Goal: Information Seeking & Learning: Understand process/instructions

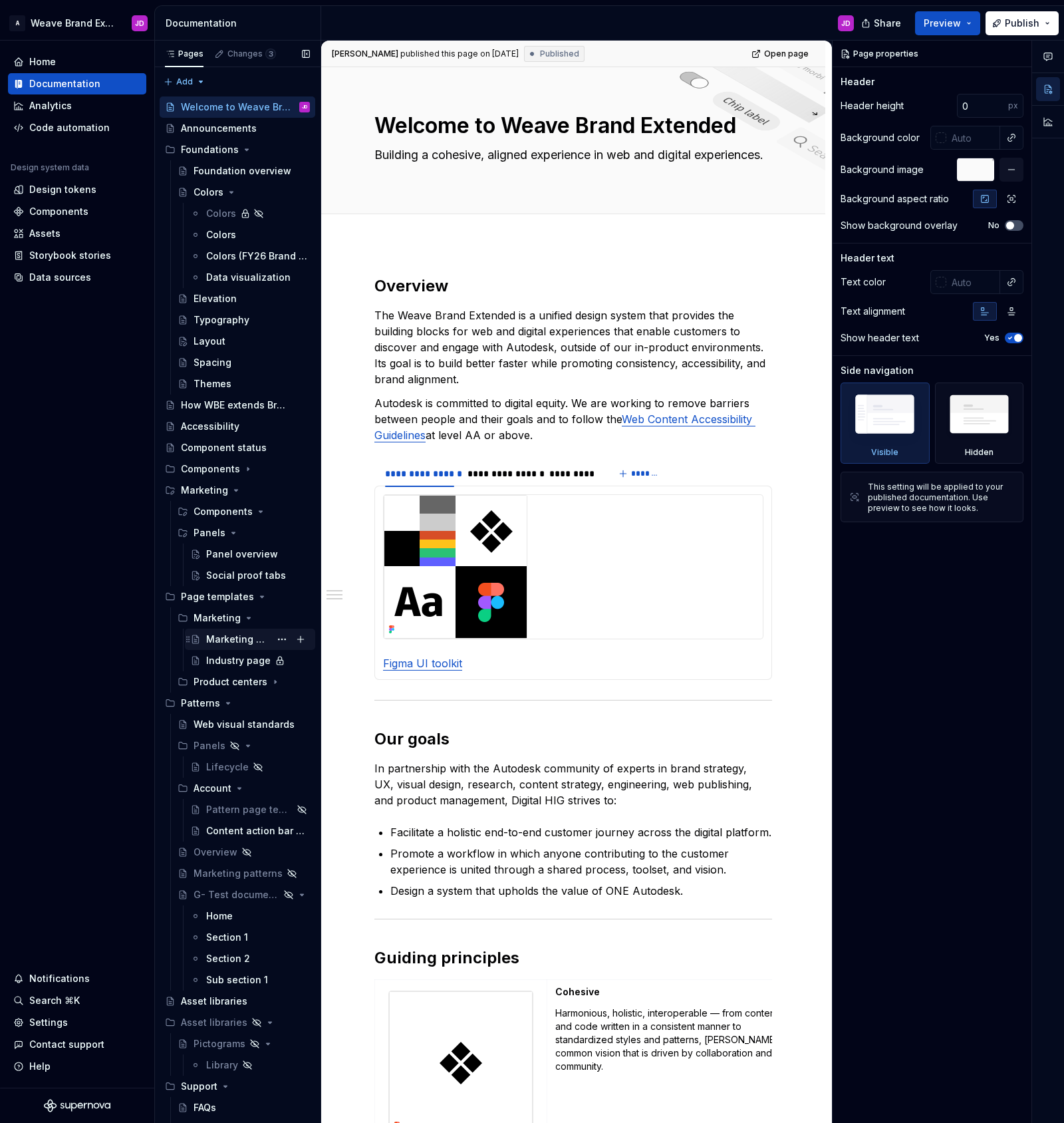
click at [238, 642] on div "Marketing pages" at bounding box center [239, 639] width 64 height 13
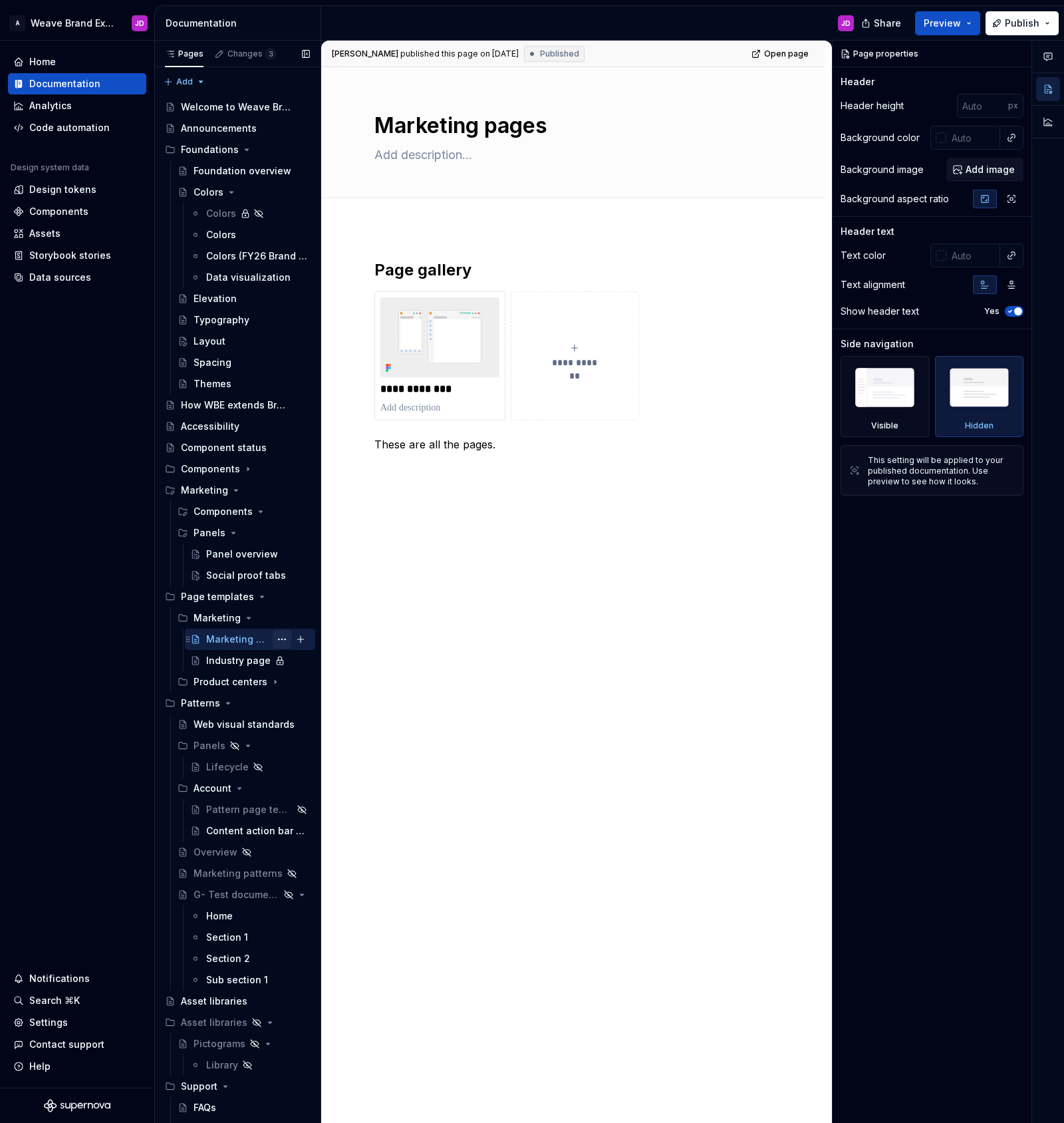
click at [284, 639] on button "Page tree" at bounding box center [282, 639] width 18 height 18
click at [252, 575] on div "Pages Changes 3 Add Accessibility guide for tree Page tree. Navigate the tree w…" at bounding box center [237, 585] width 166 height 1089
click at [236, 574] on div "Social proof tabs" at bounding box center [239, 576] width 64 height 13
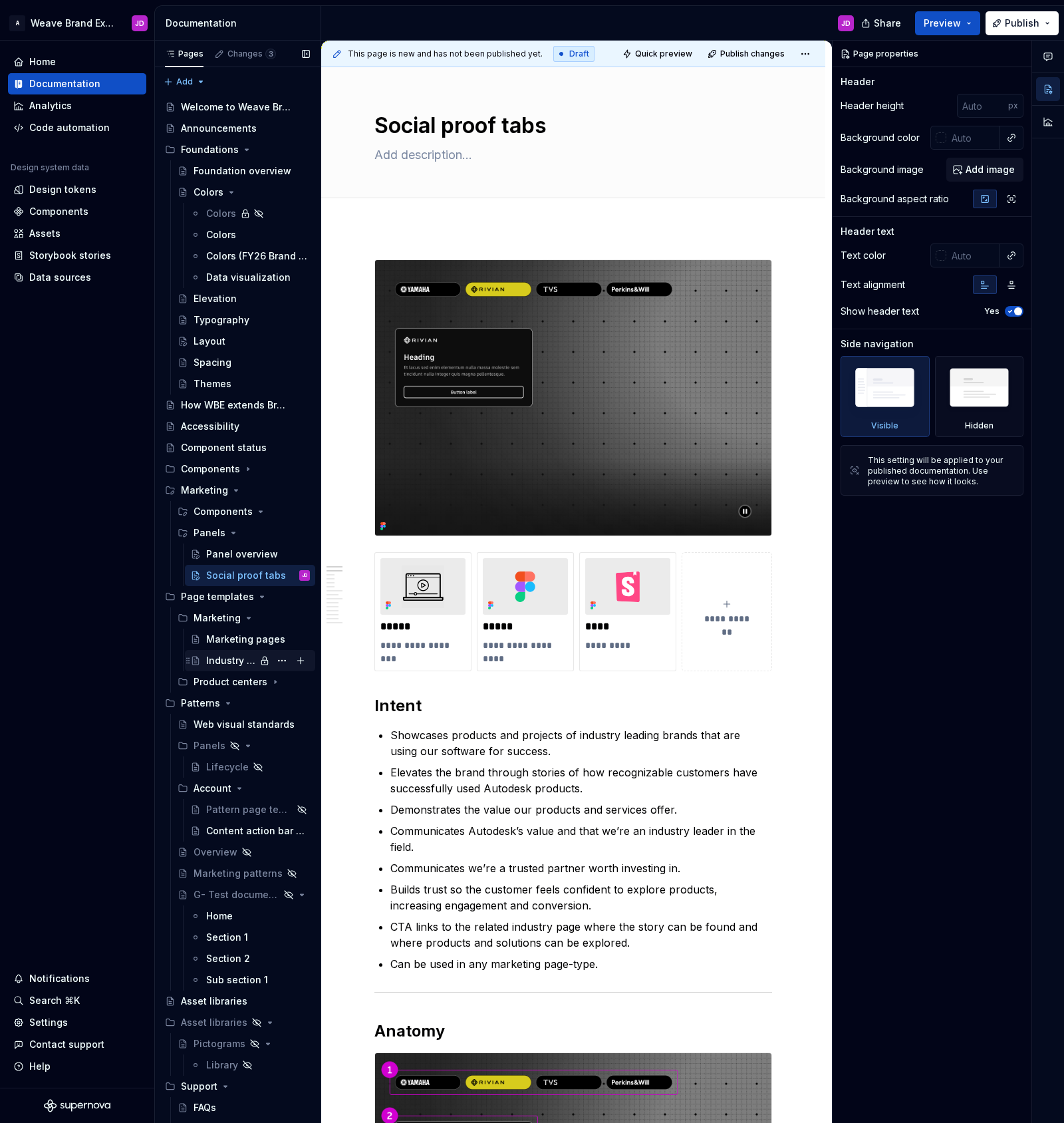
click at [229, 661] on div "Industry page" at bounding box center [231, 660] width 50 height 13
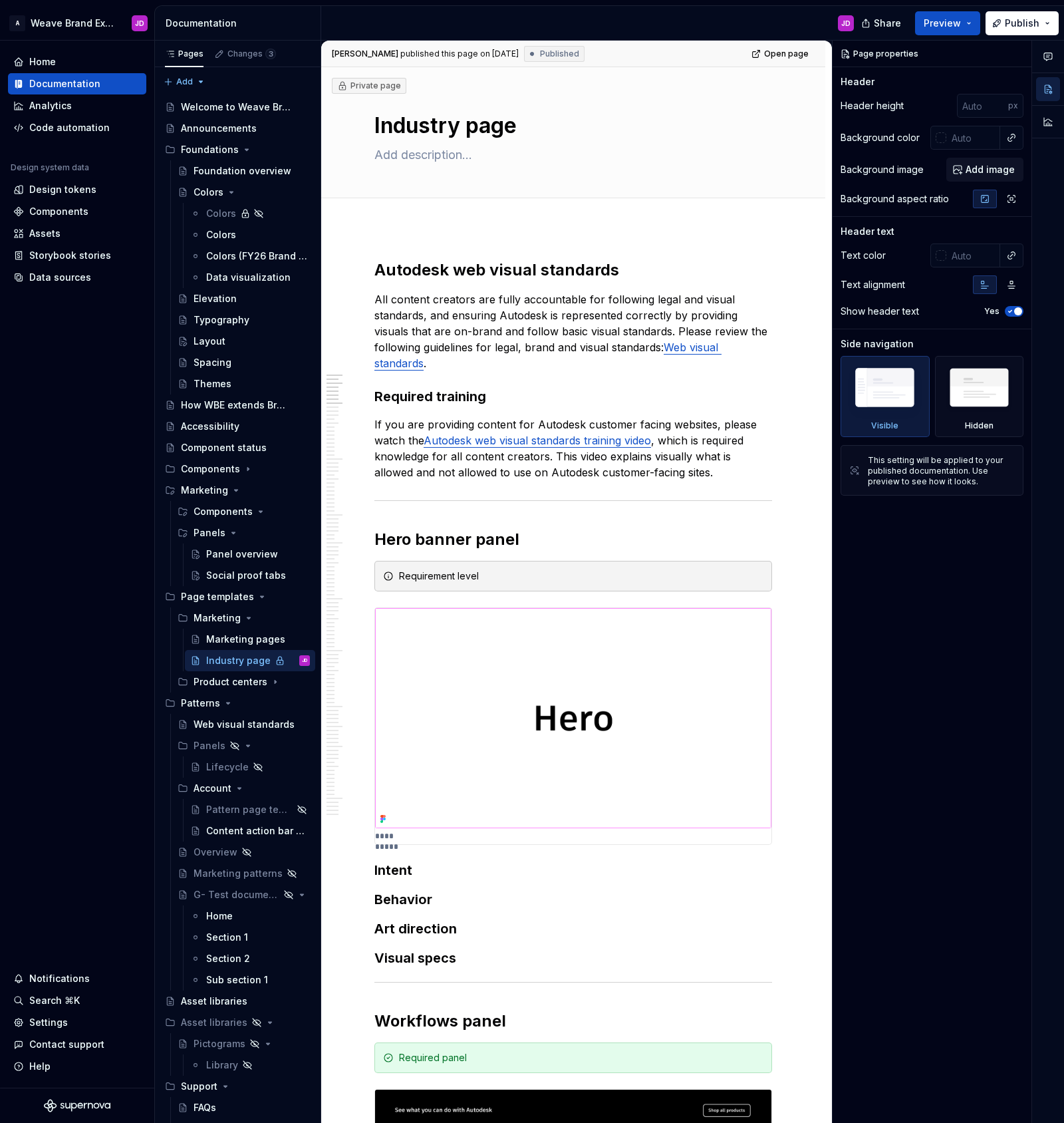
click at [562, 52] on span "Published" at bounding box center [559, 54] width 39 height 11
click at [1047, 24] on button "Publish" at bounding box center [1023, 23] width 73 height 24
click at [755, 20] on div "JD" at bounding box center [593, 24] width 543 height 35
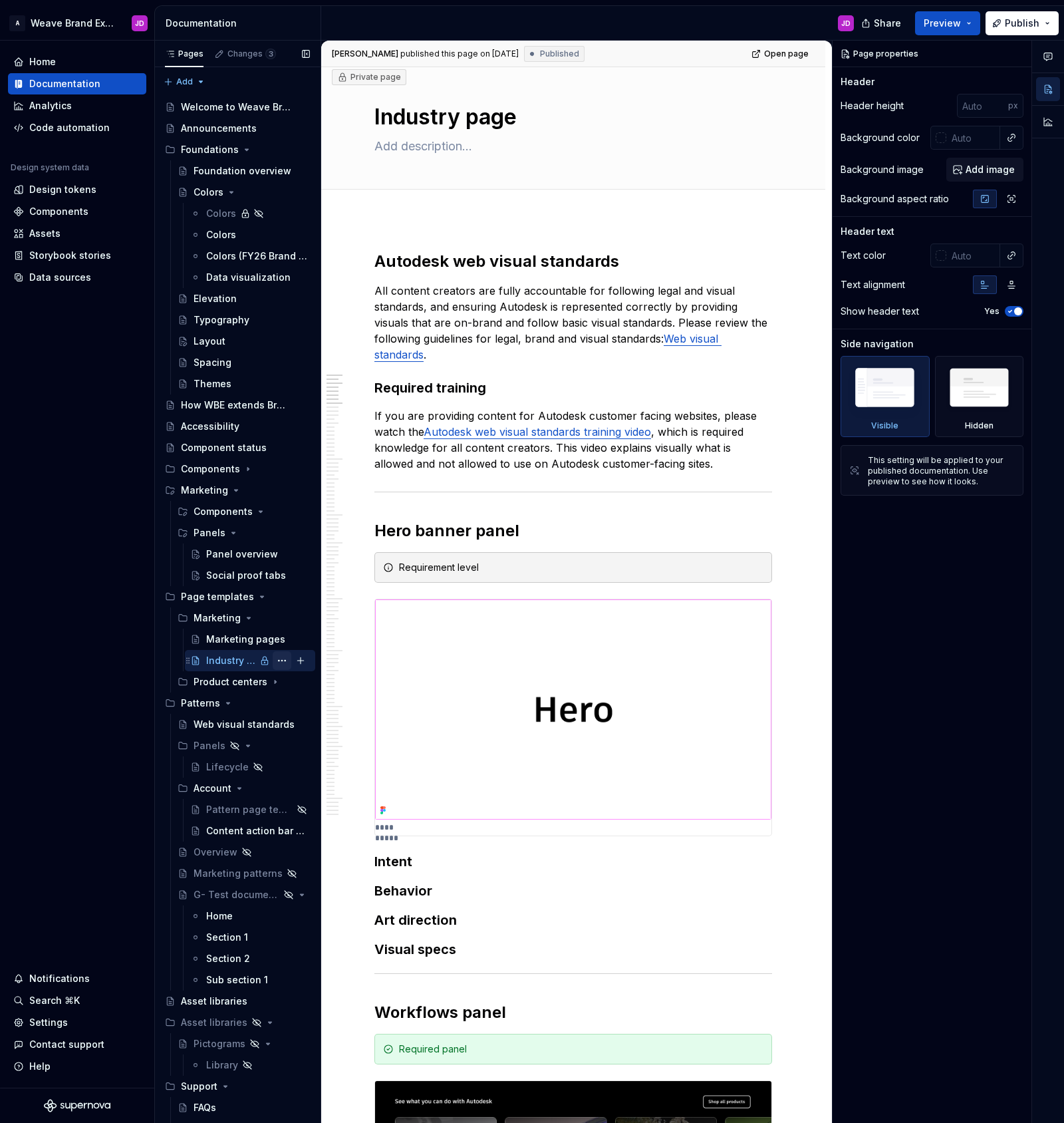
click at [285, 659] on button "Page tree" at bounding box center [282, 660] width 18 height 18
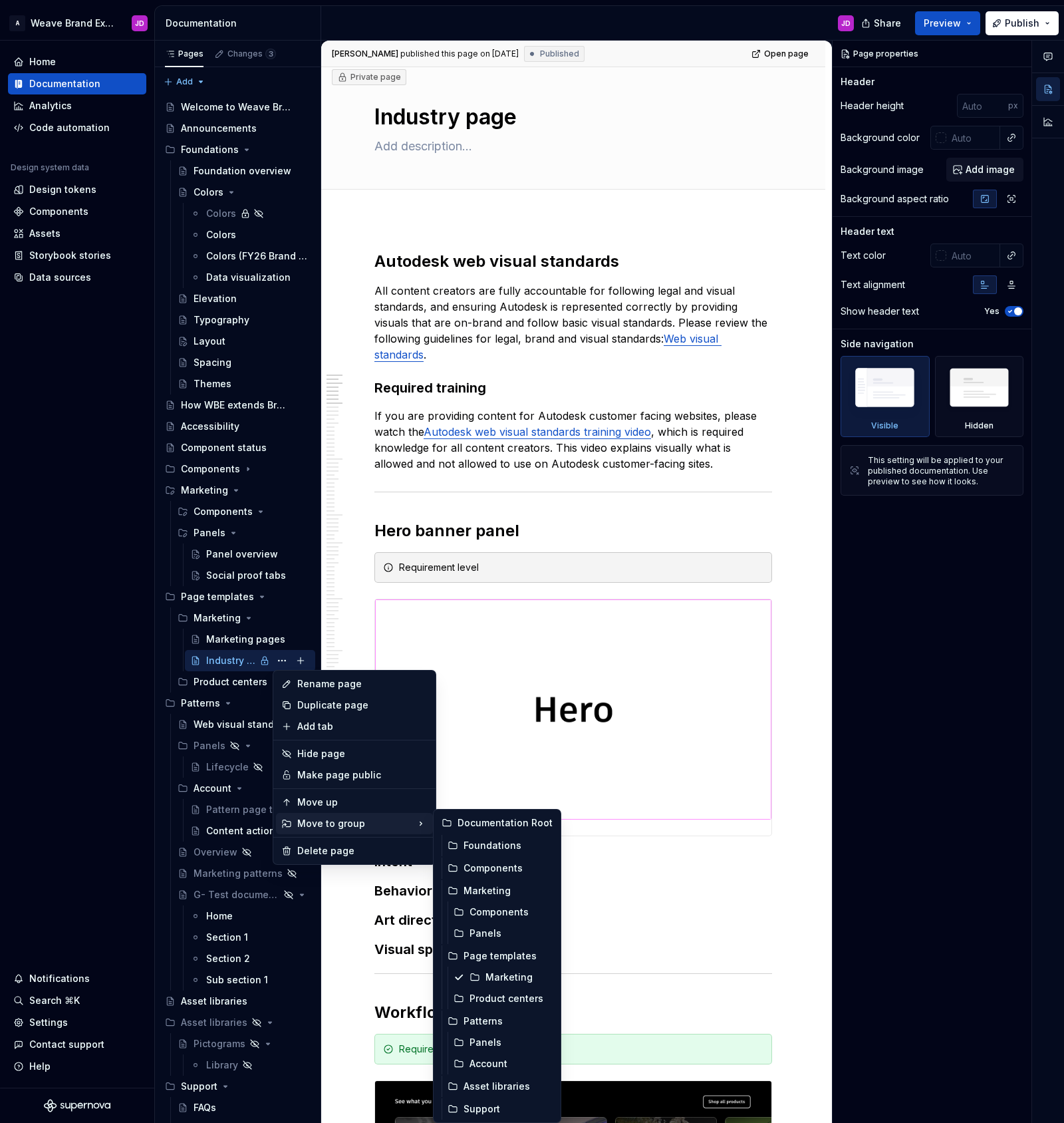
click at [963, 642] on div "Comments Open comments No comments yet Select ‘Comment’ from the block context …" at bounding box center [948, 582] width 231 height 1084
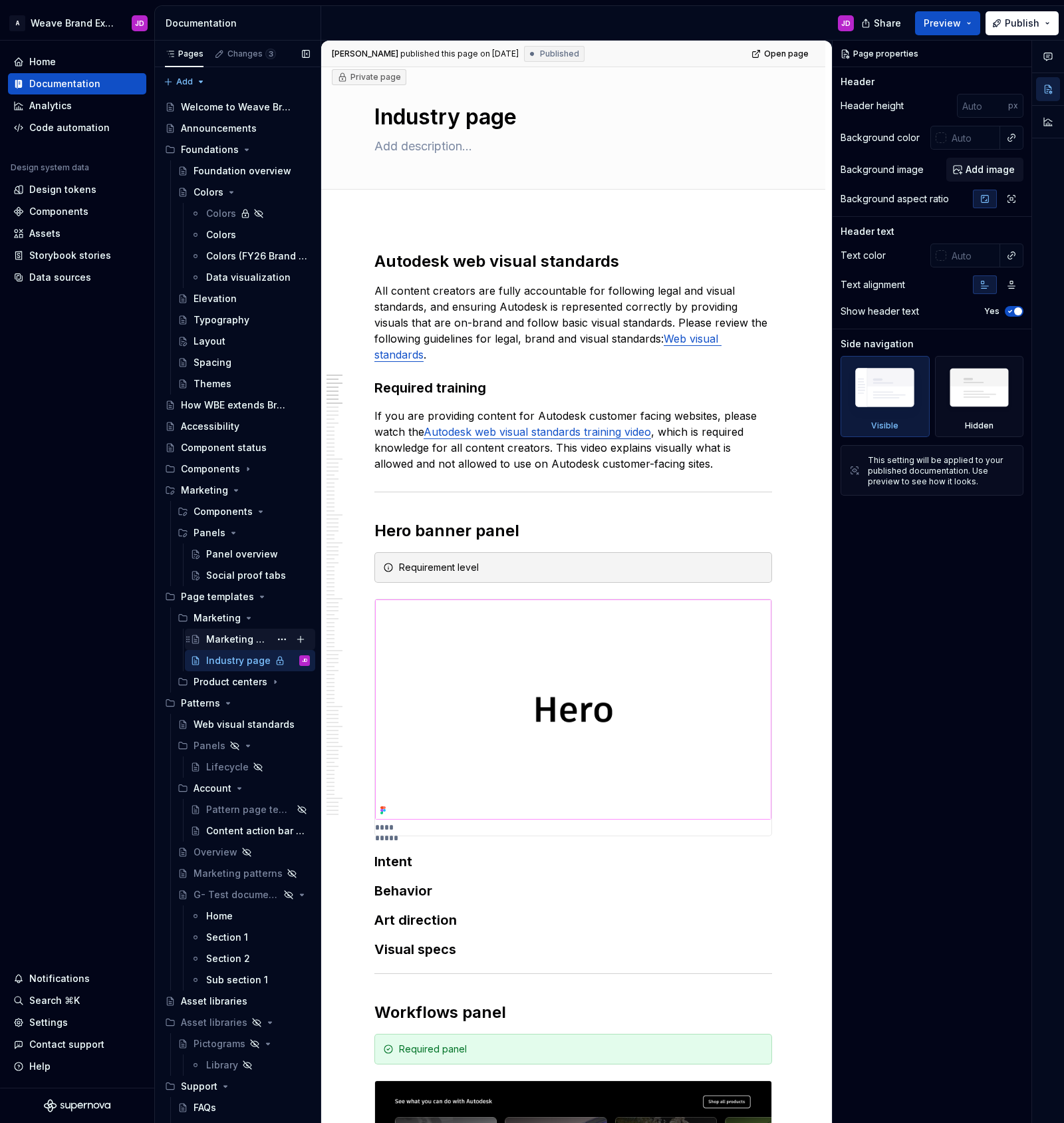
click at [239, 638] on div "Marketing pages" at bounding box center [239, 639] width 64 height 13
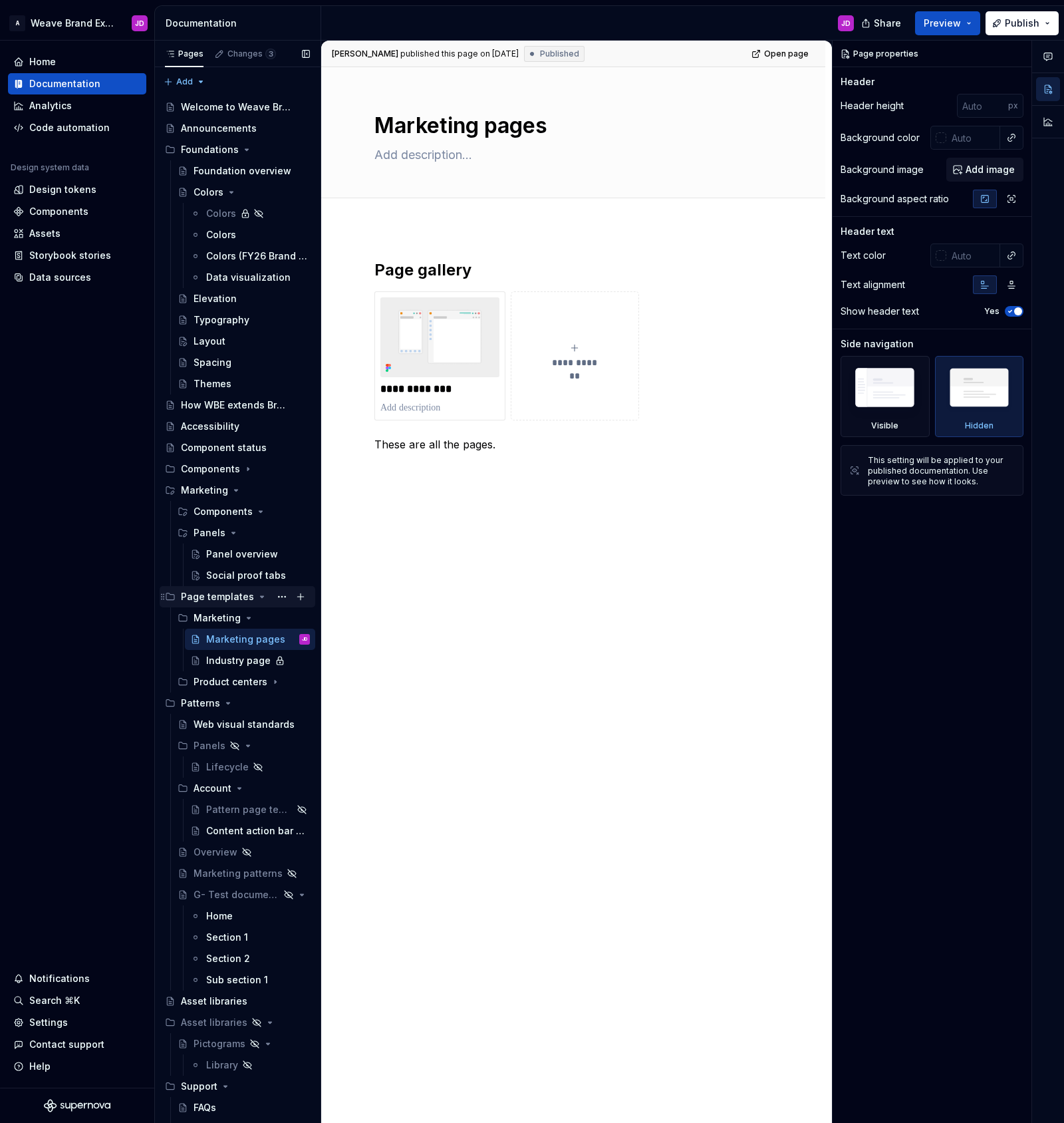
click at [261, 598] on icon "Page tree" at bounding box center [263, 596] width 4 height 1
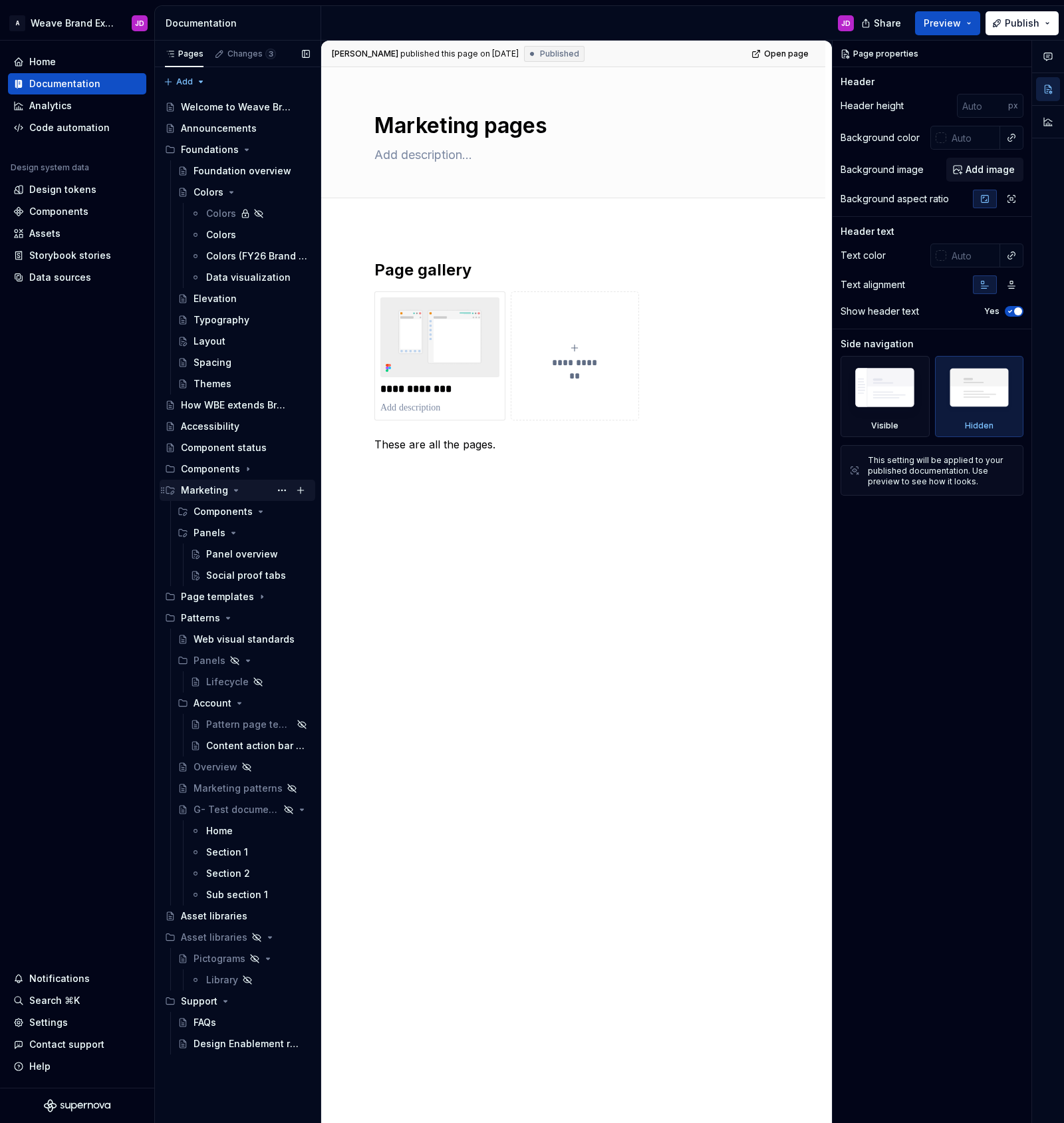
click at [232, 489] on icon "Page tree" at bounding box center [236, 490] width 11 height 11
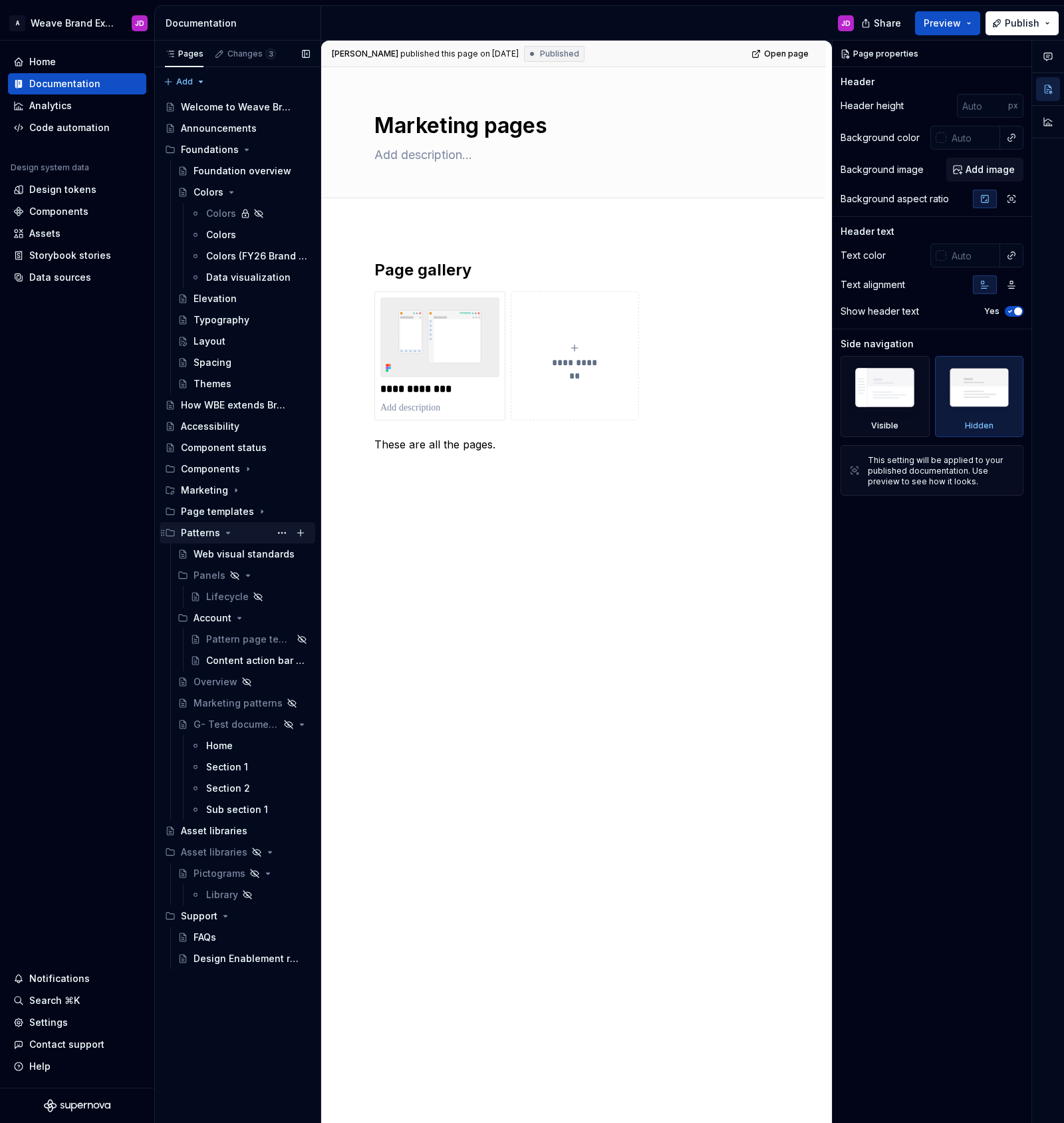
click at [227, 532] on icon "Page tree" at bounding box center [229, 533] width 11 height 11
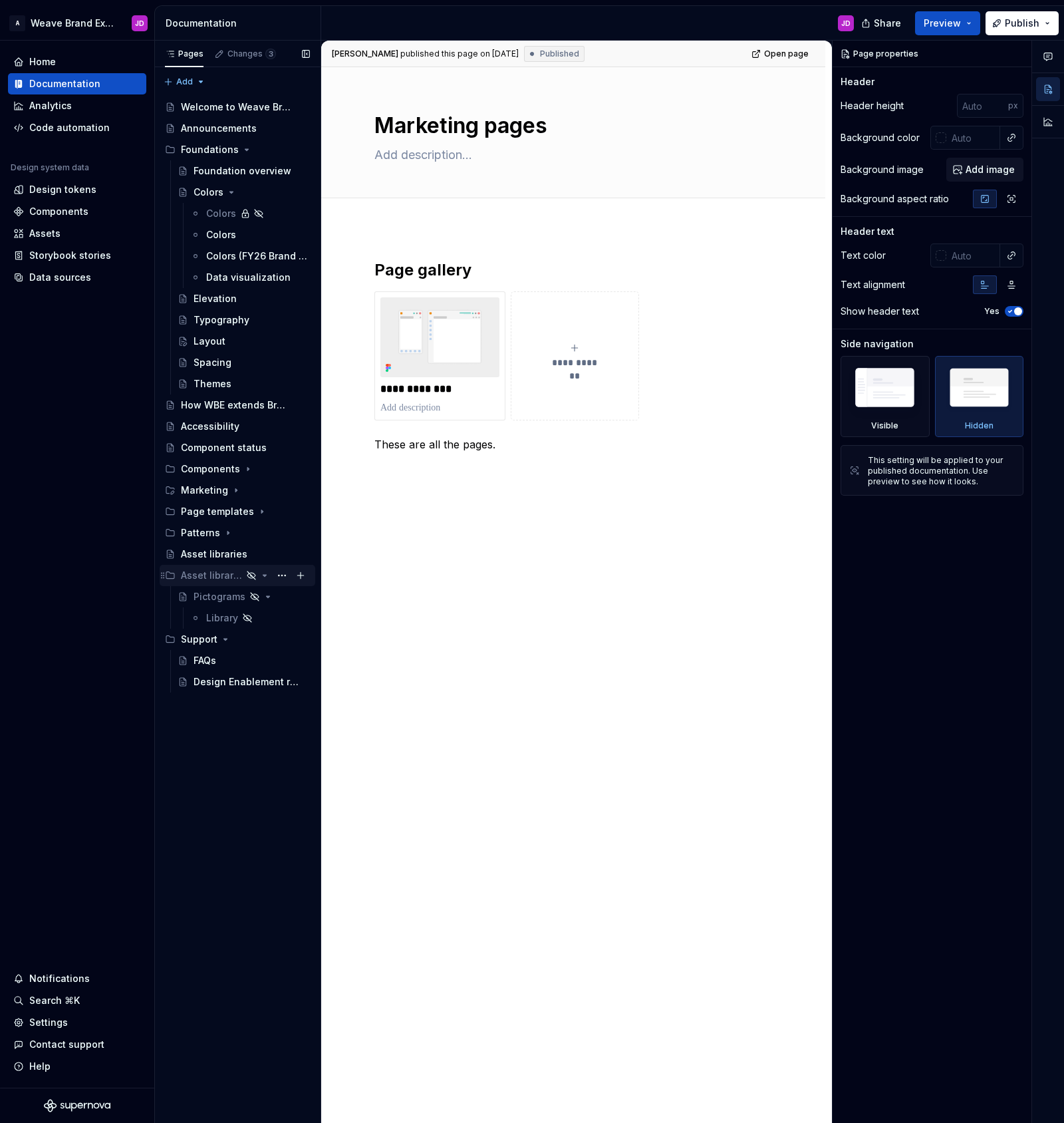
click at [264, 571] on icon "Page tree" at bounding box center [265, 576] width 11 height 11
click at [216, 615] on div "FAQs" at bounding box center [205, 618] width 23 height 13
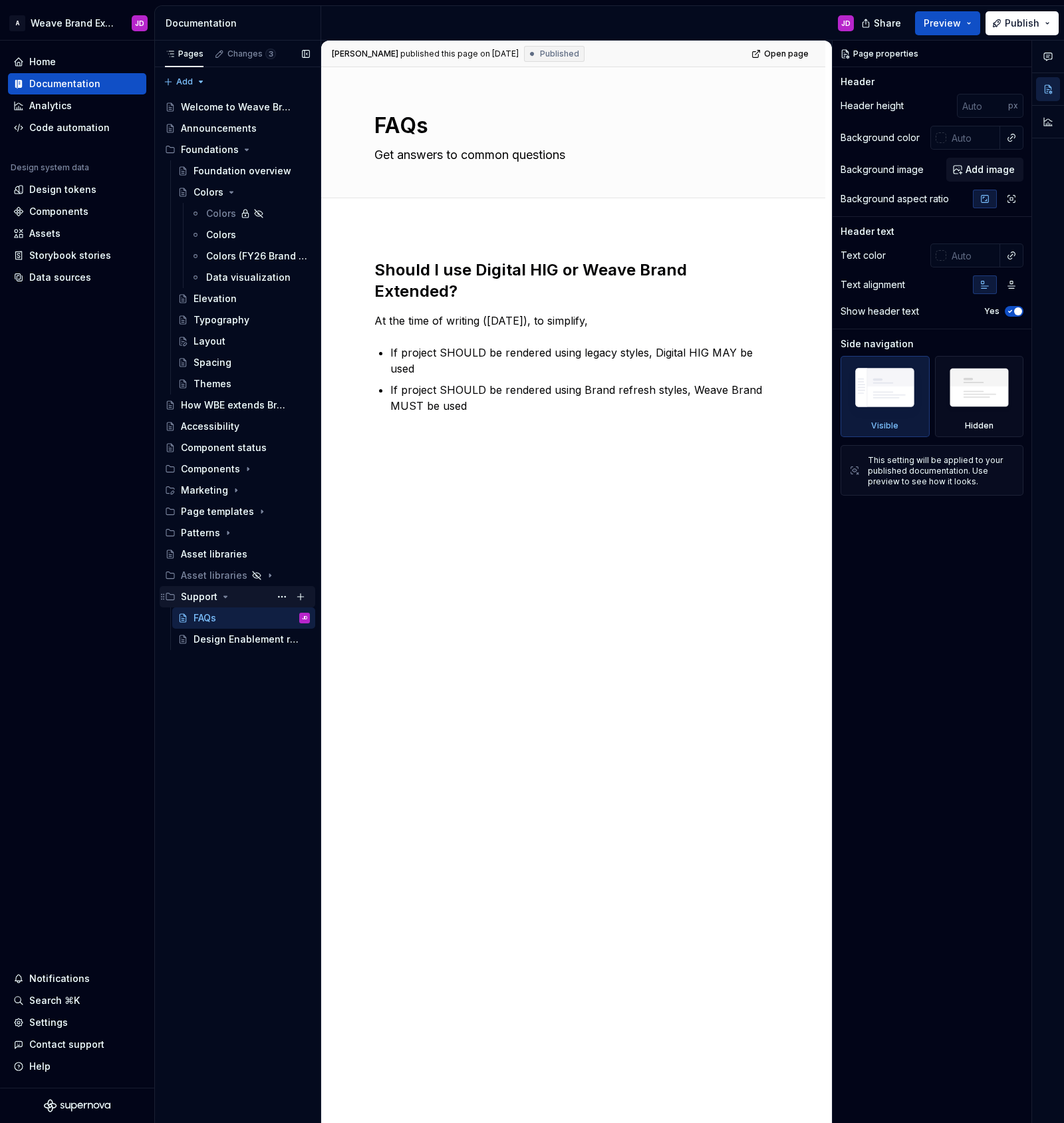
click at [226, 598] on icon "Page tree" at bounding box center [226, 597] width 11 height 11
click at [241, 146] on icon "Page tree" at bounding box center [247, 150] width 11 height 11
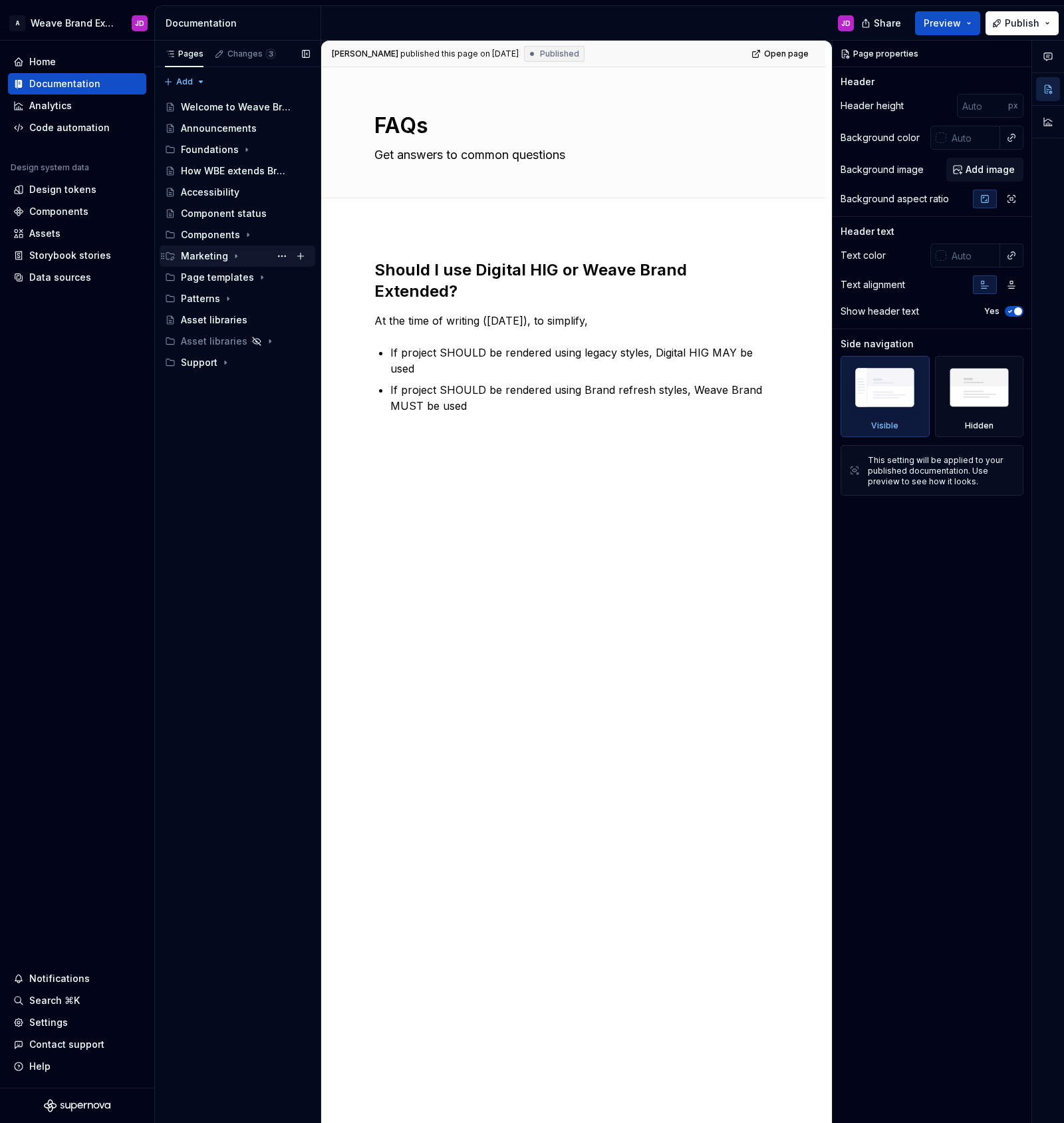
click at [231, 253] on icon "Page tree" at bounding box center [236, 256] width 11 height 11
click at [230, 339] on div "Social proof tabs" at bounding box center [239, 341] width 64 height 13
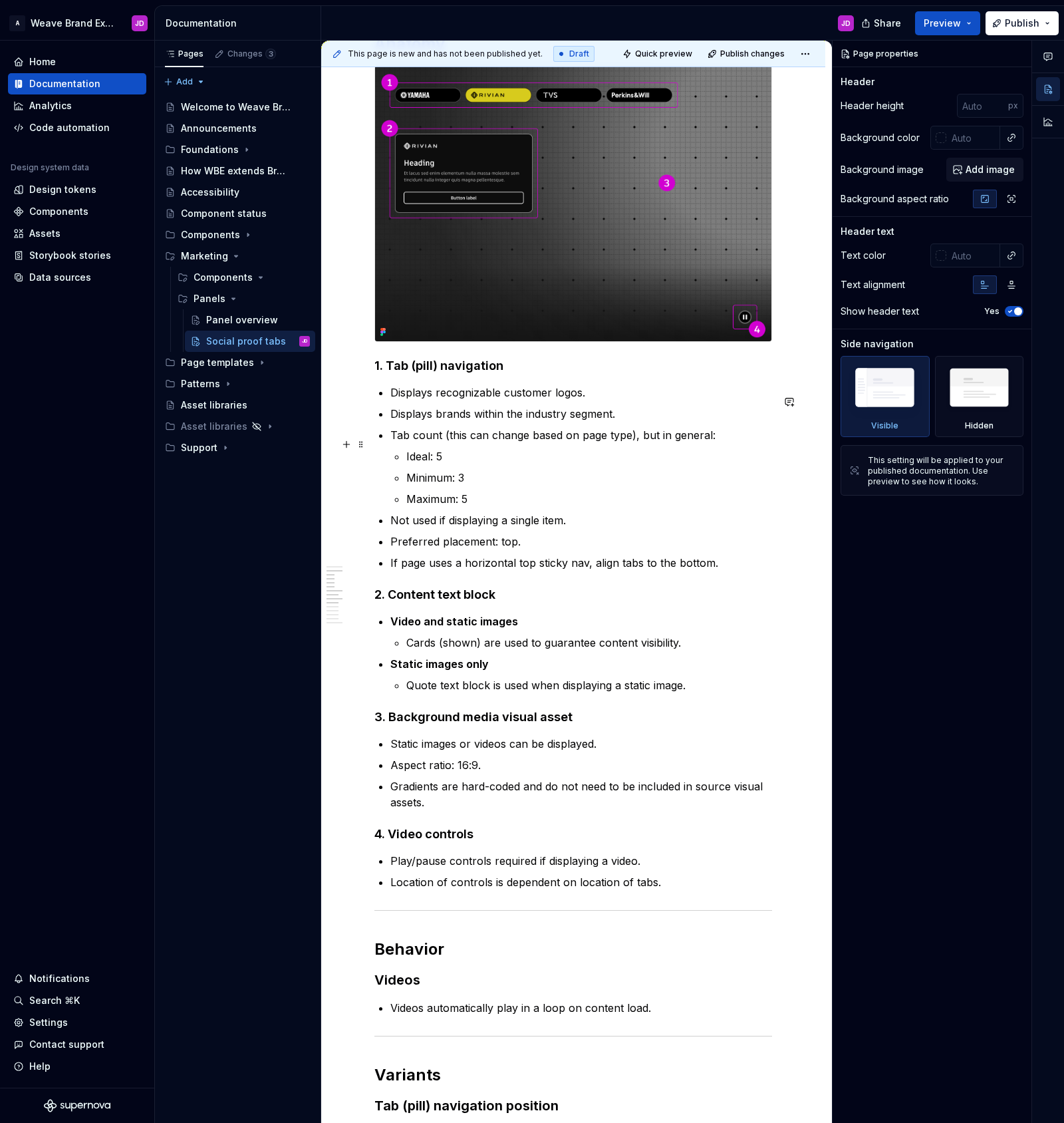
scroll to position [993, 0]
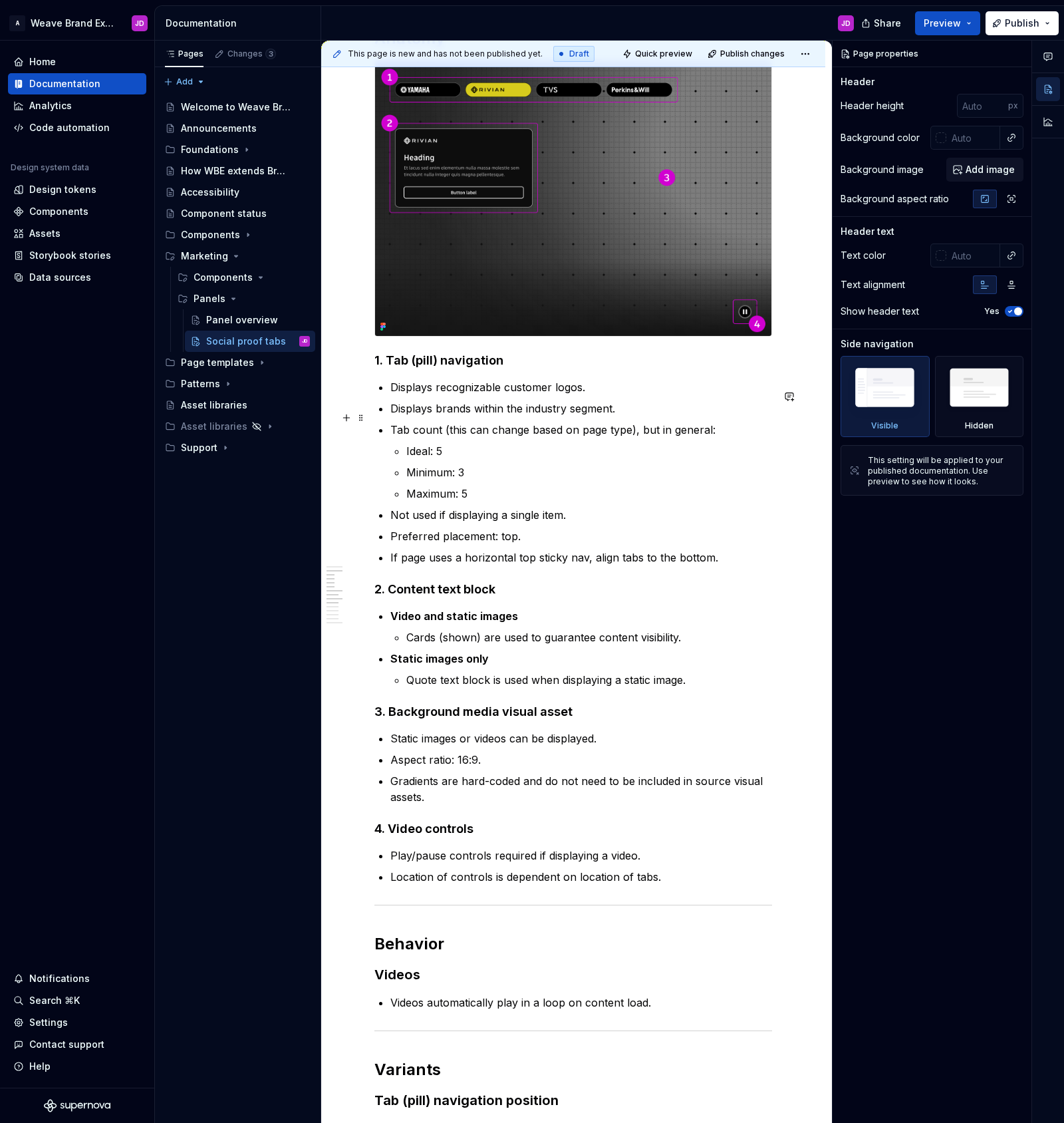
type textarea "*"
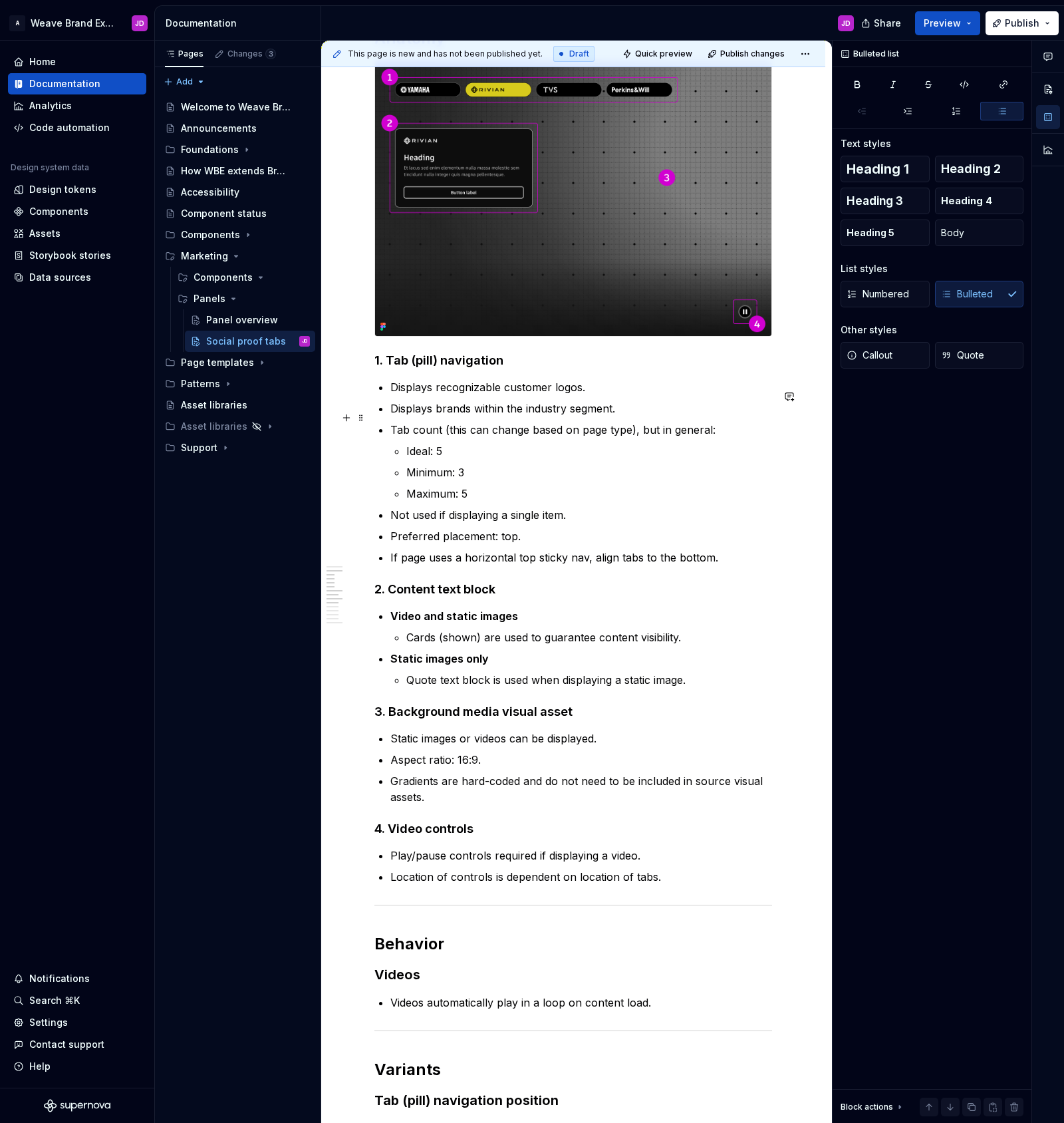
click at [390, 417] on p "Displays brands within the industry segment." at bounding box center [581, 408] width 382 height 16
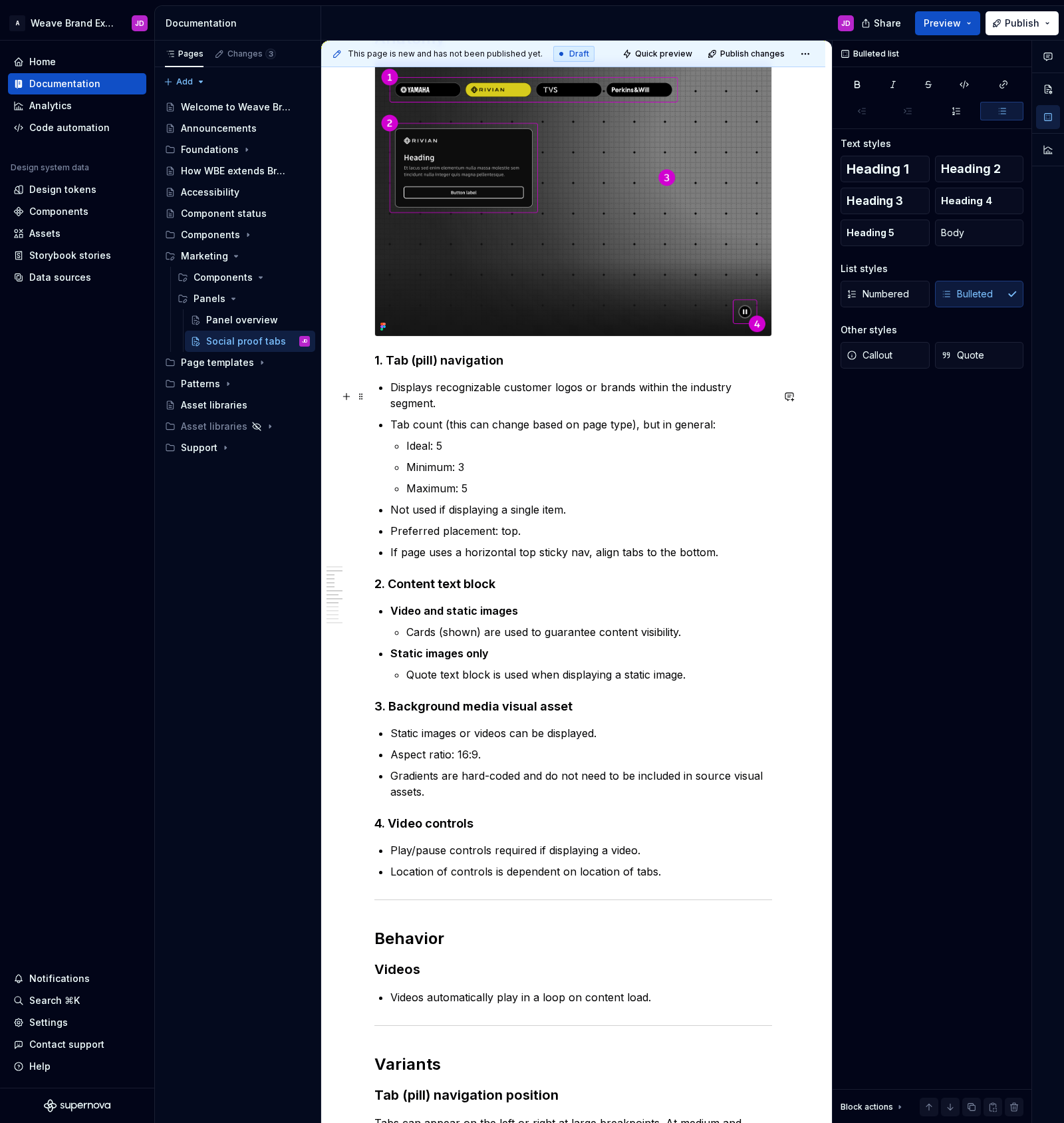
click at [676, 398] on p "Displays recognizable customer logos or brands within the industry segment." at bounding box center [581, 395] width 382 height 32
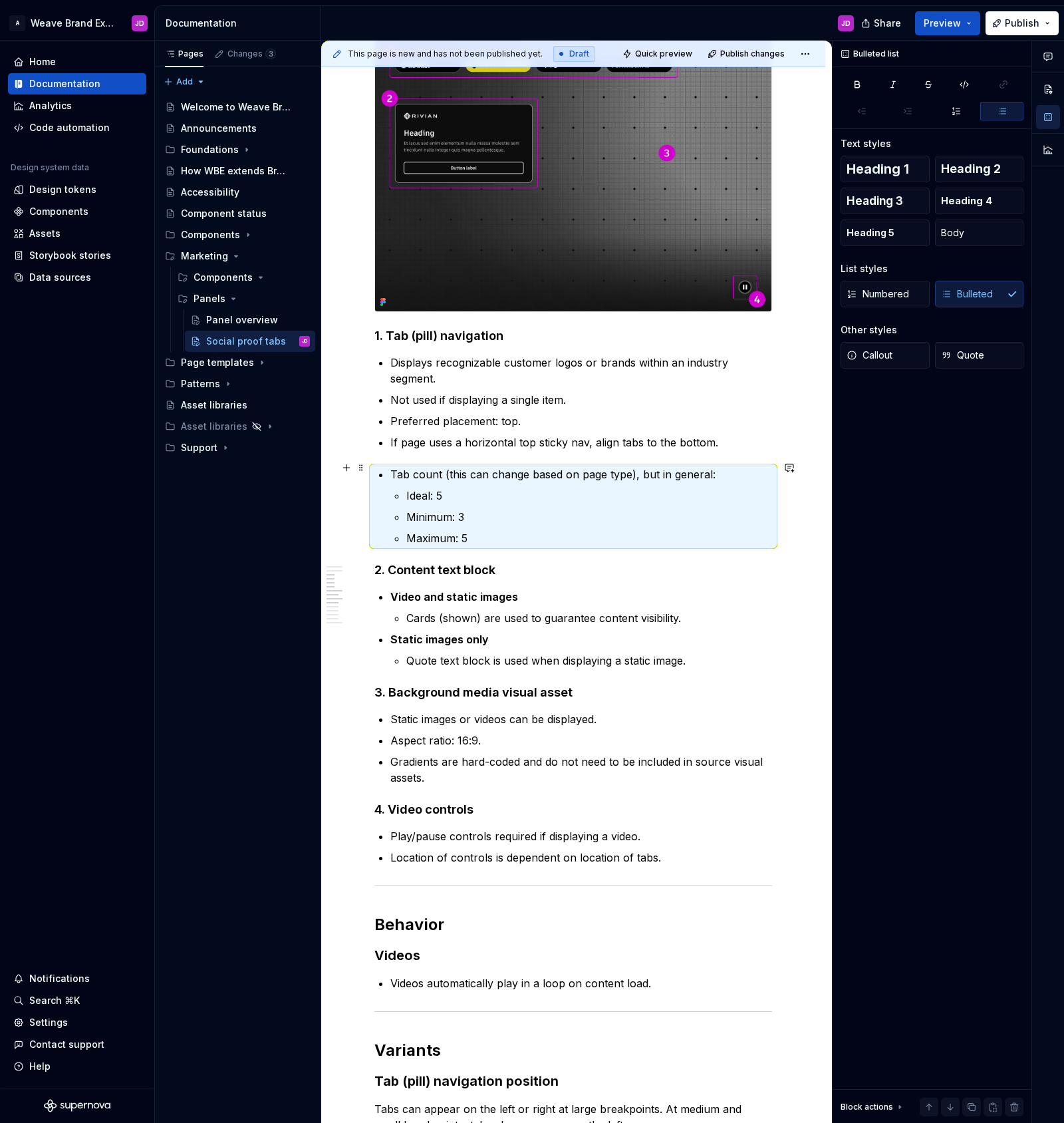
click at [417, 470] on p "Tab count (this can change based on page type), but in general:" at bounding box center [581, 474] width 382 height 16
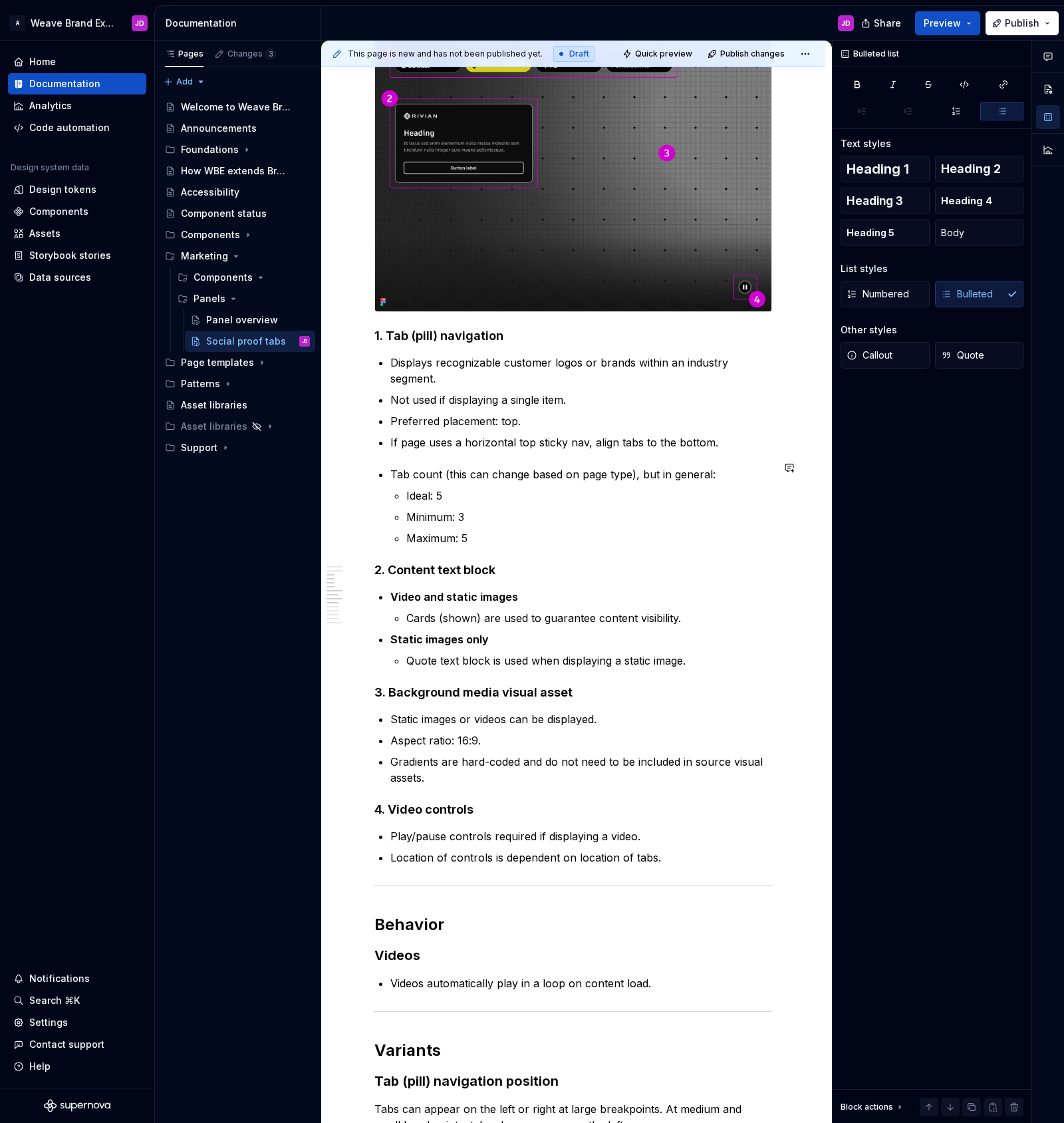
click at [428, 434] on p "If page uses a horizontal top sticky nav, align tabs to the bottom." at bounding box center [581, 442] width 382 height 16
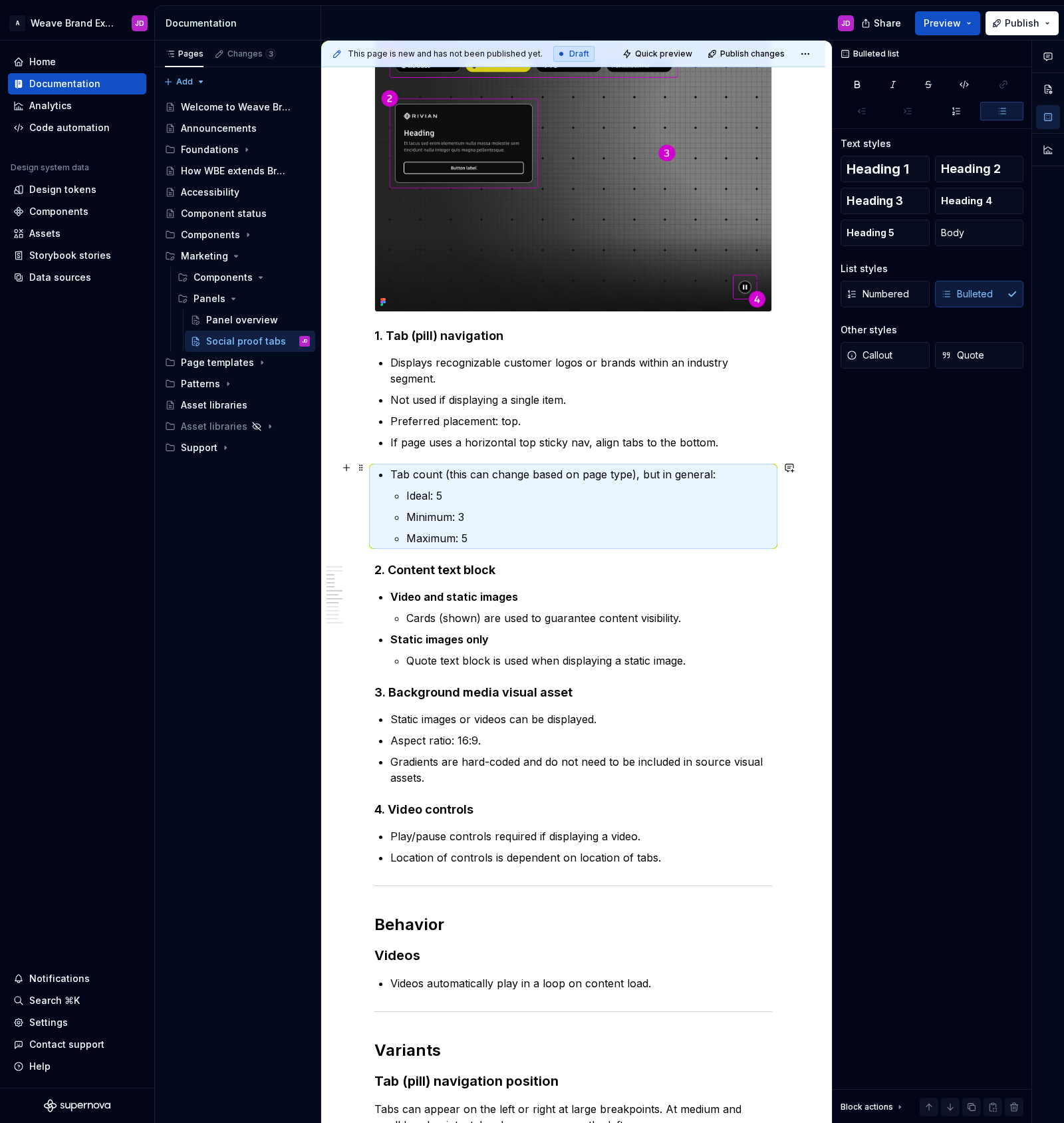
click at [391, 466] on p "Tab count (this can change based on page type), but in general:" at bounding box center [581, 474] width 382 height 16
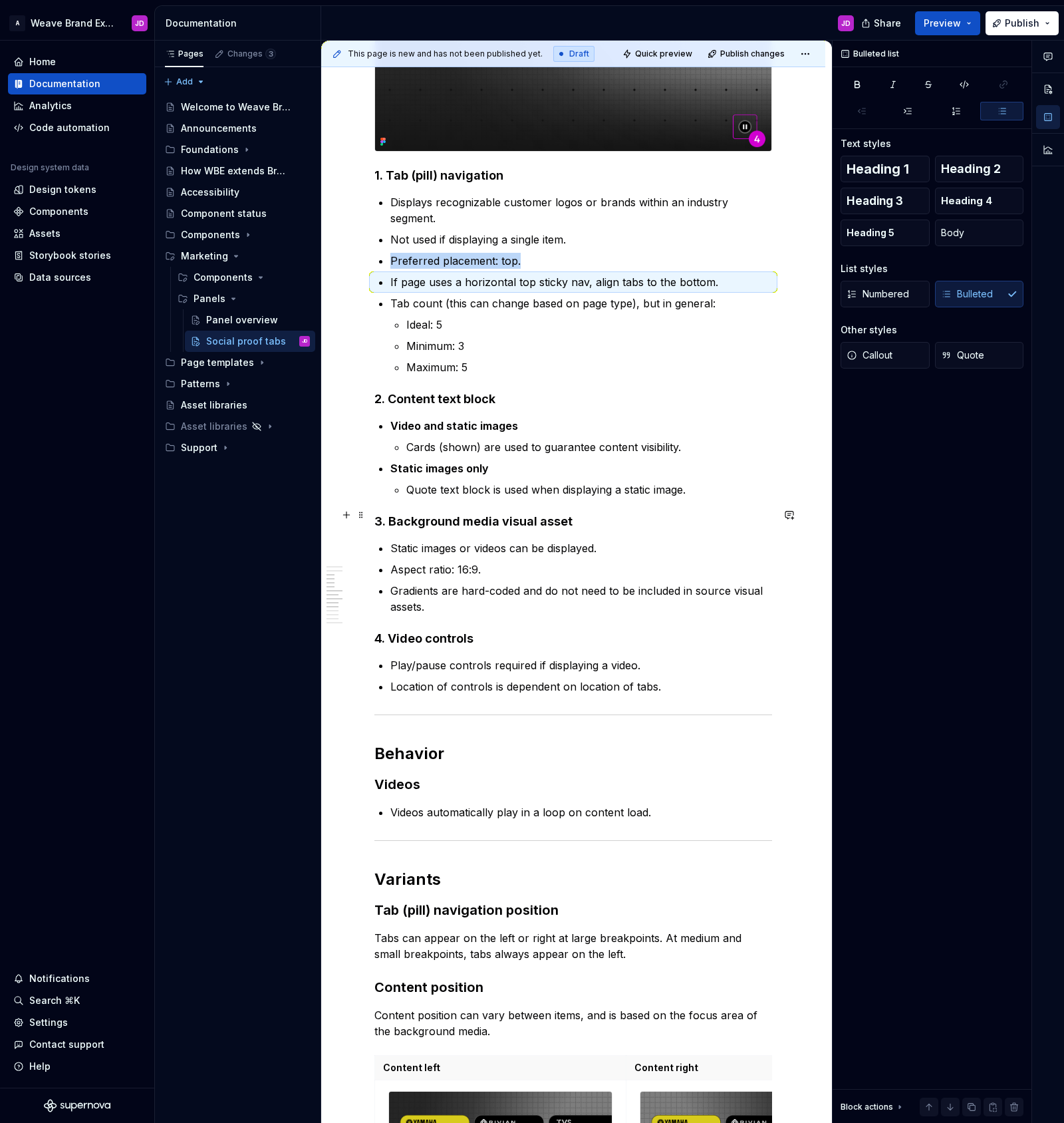
scroll to position [1184, 0]
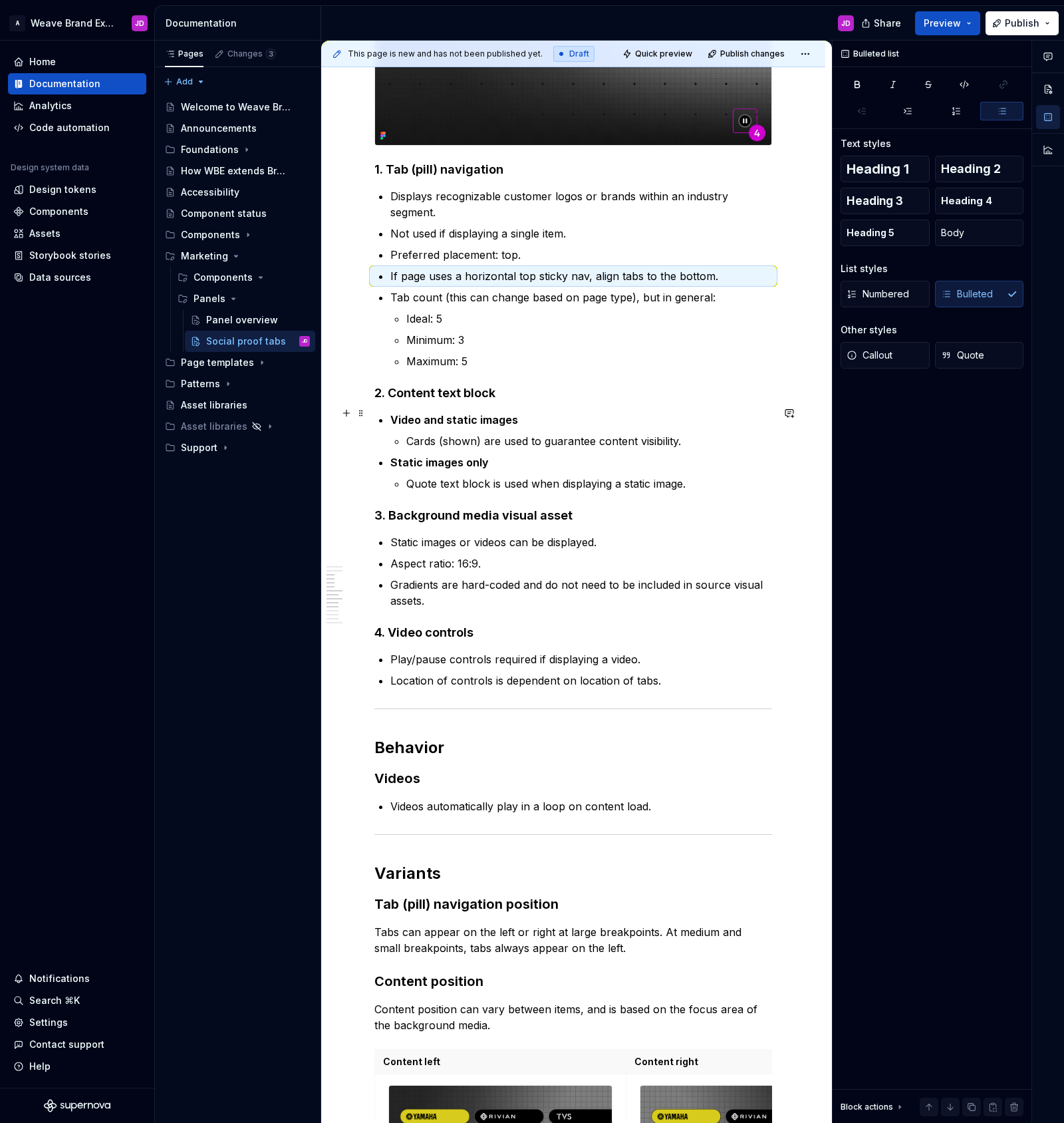
click at [393, 414] on strong "Video and static images" at bounding box center [454, 420] width 128 height 13
drag, startPoint x: 585, startPoint y: 412, endPoint x: 707, endPoint y: 452, distance: 128.4
click at [585, 412] on p "If displaying video and static images" at bounding box center [581, 420] width 382 height 16
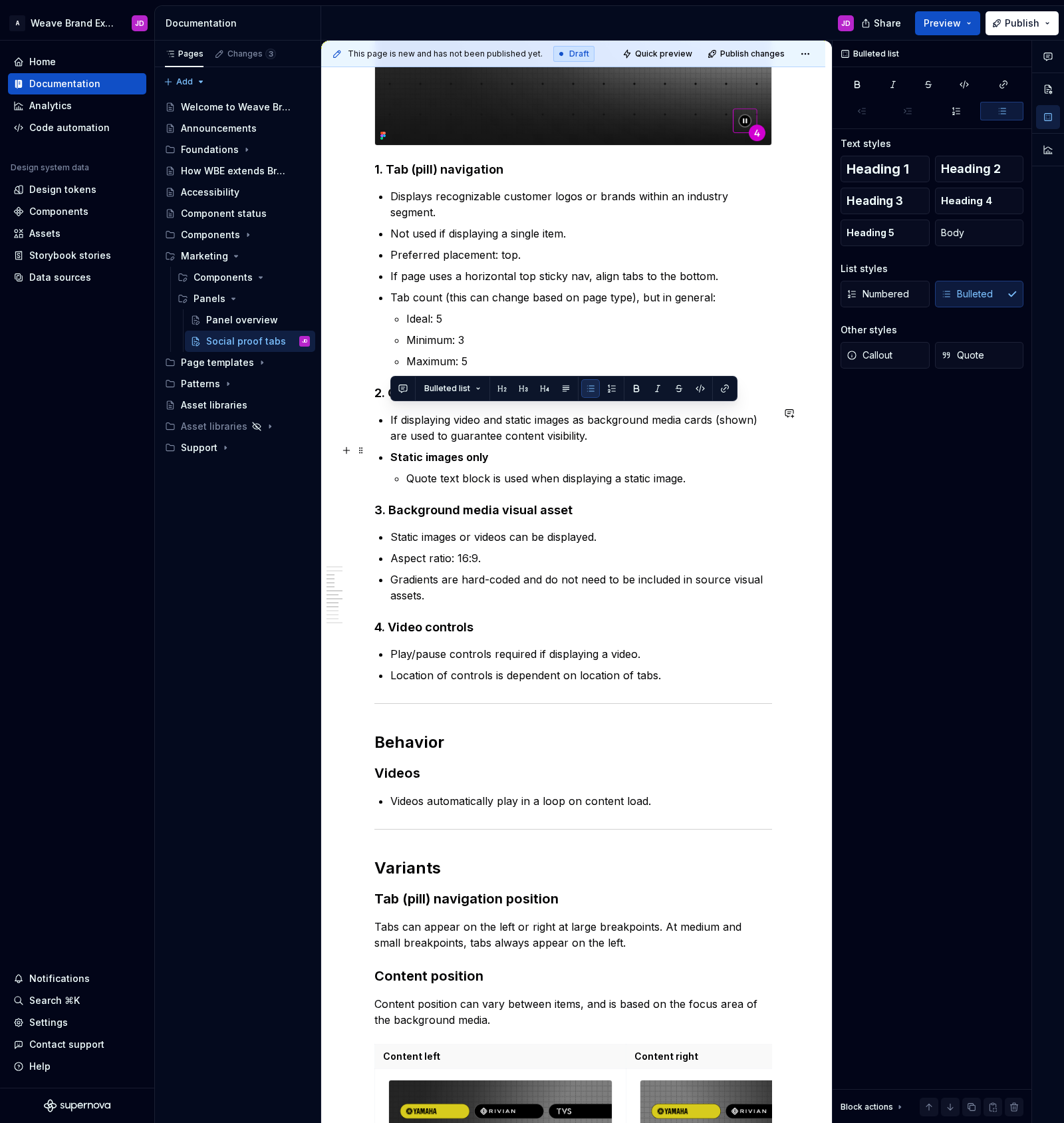
click at [550, 452] on p "Static images only" at bounding box center [581, 456] width 382 height 16
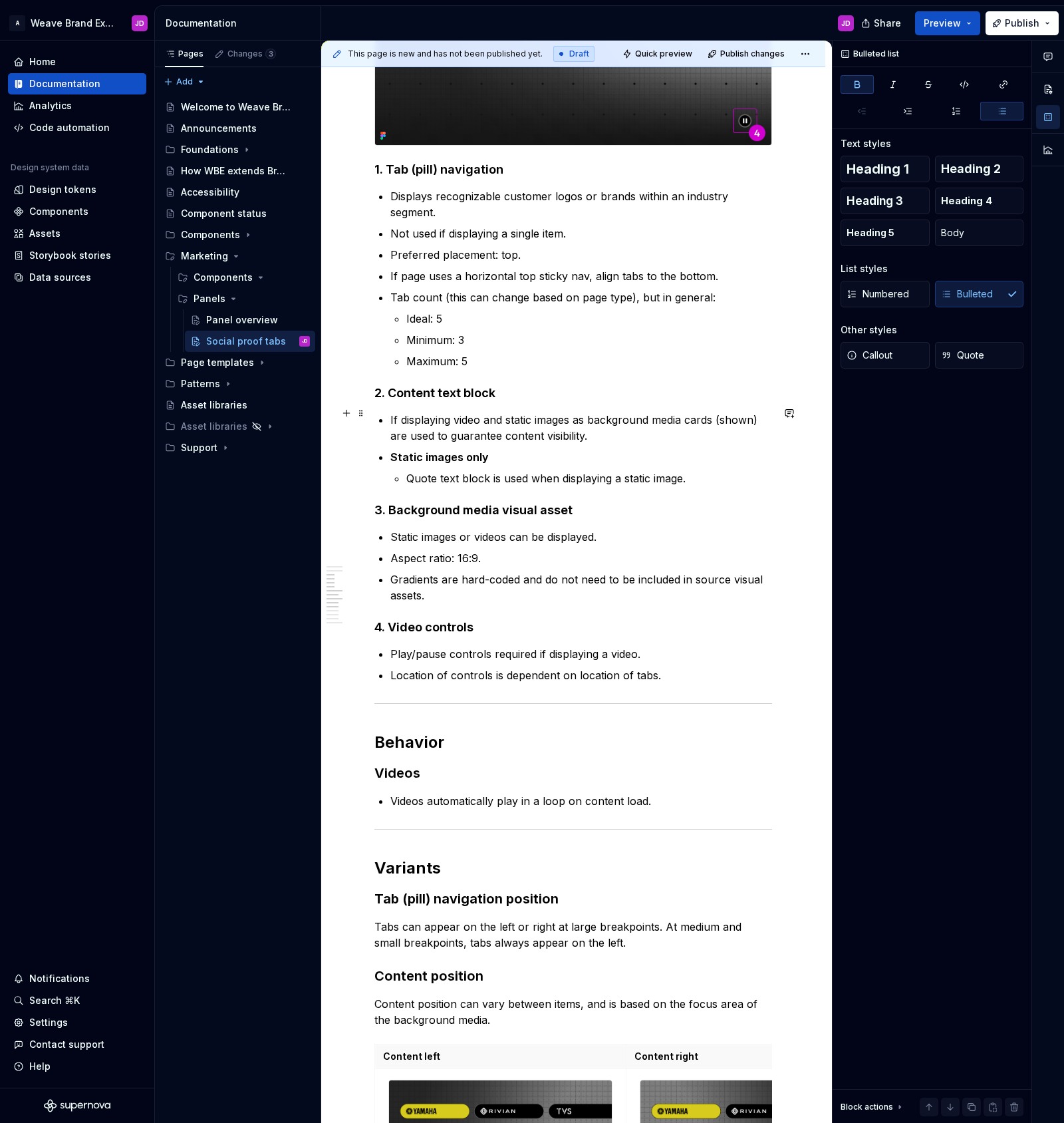
click at [468, 431] on p "If displaying video and static images as background media cards (shown) are use…" at bounding box center [581, 428] width 382 height 32
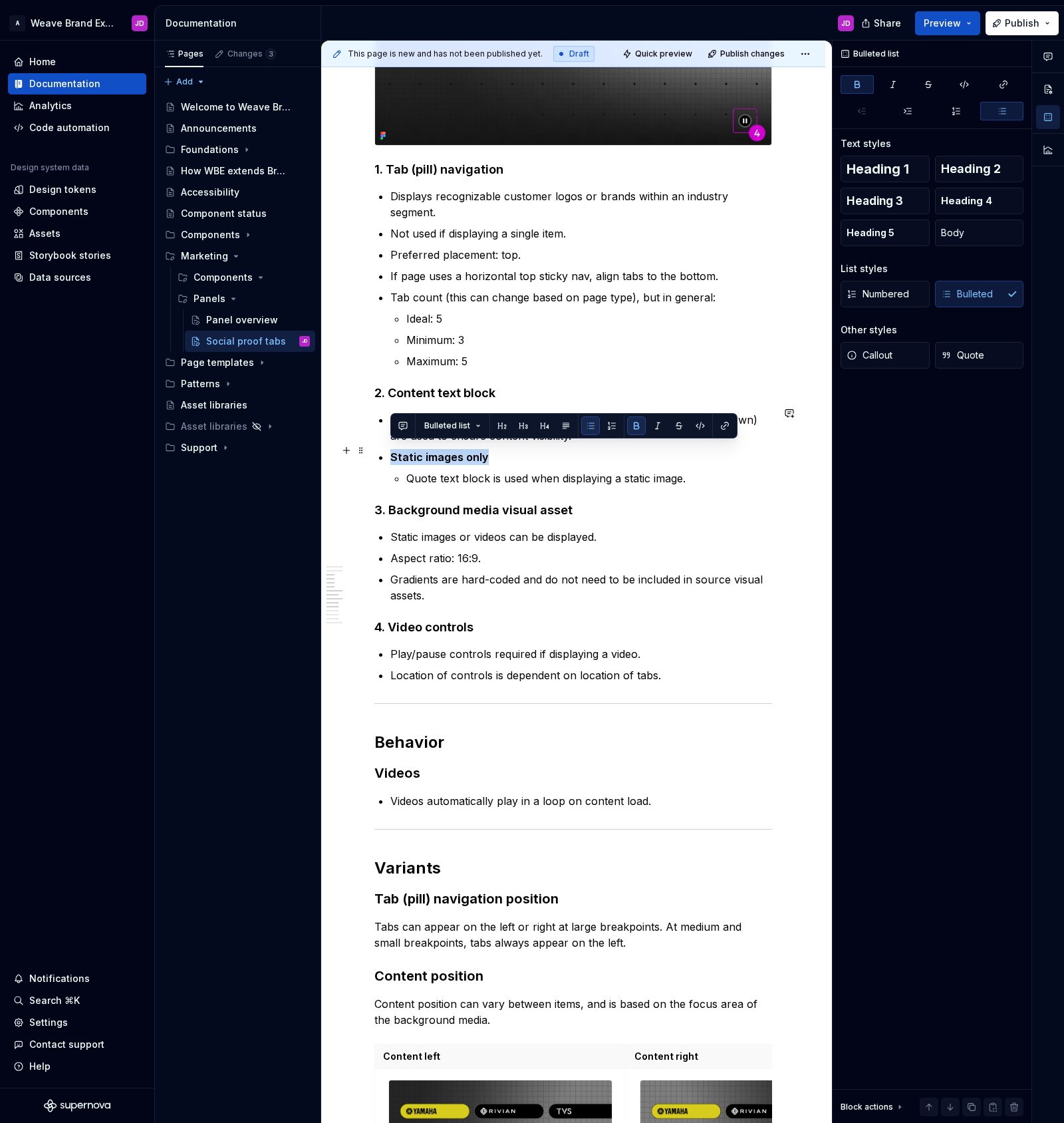
drag, startPoint x: 393, startPoint y: 453, endPoint x: 486, endPoint y: 451, distance: 93.0
click at [486, 451] on p "Static images only" at bounding box center [581, 456] width 382 height 16
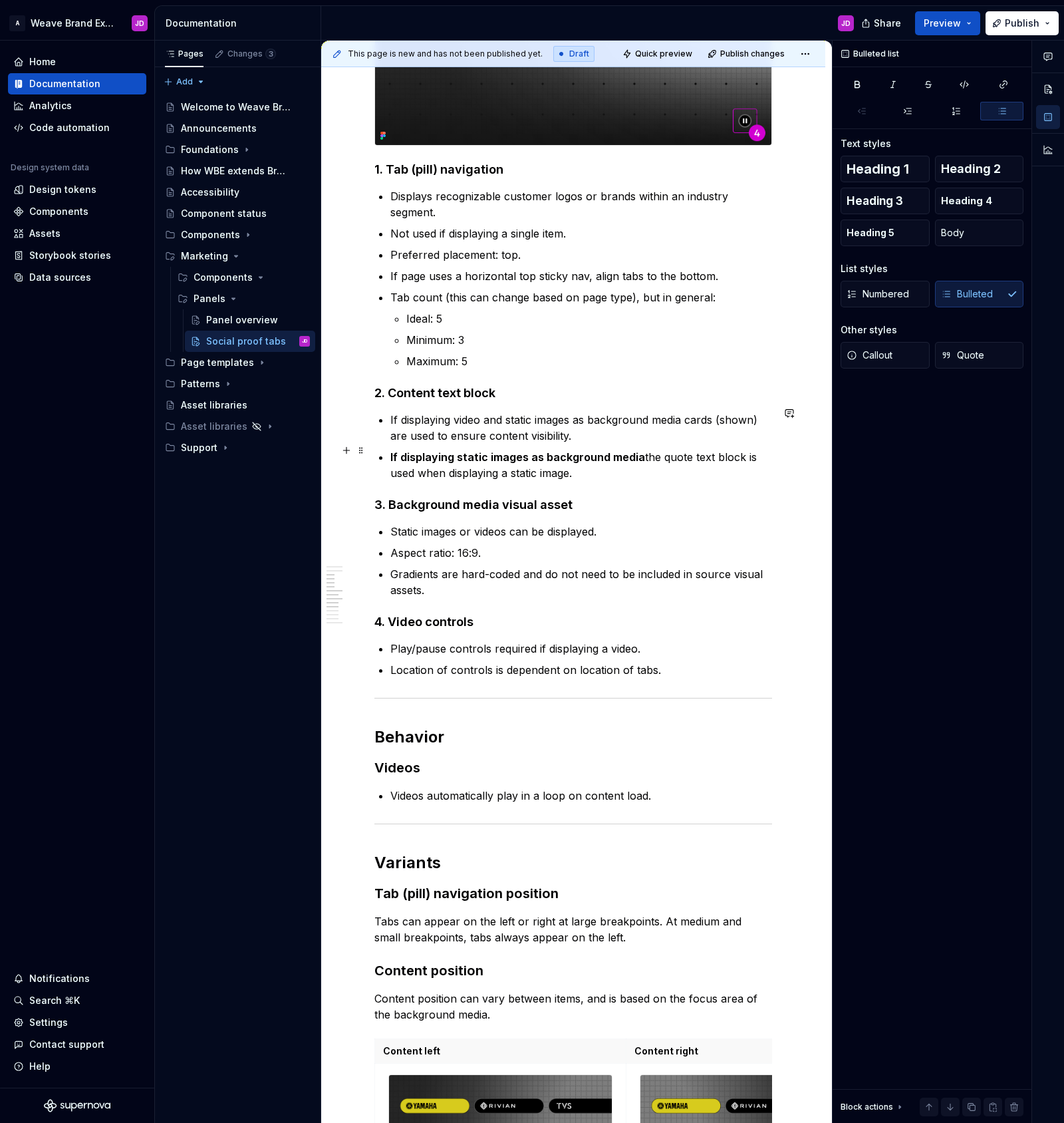
click at [593, 466] on p "If displaying static images as background media the quote text block is used wh…" at bounding box center [581, 465] width 382 height 32
click at [552, 451] on strong "If displaying static images as background media" at bounding box center [518, 457] width 255 height 13
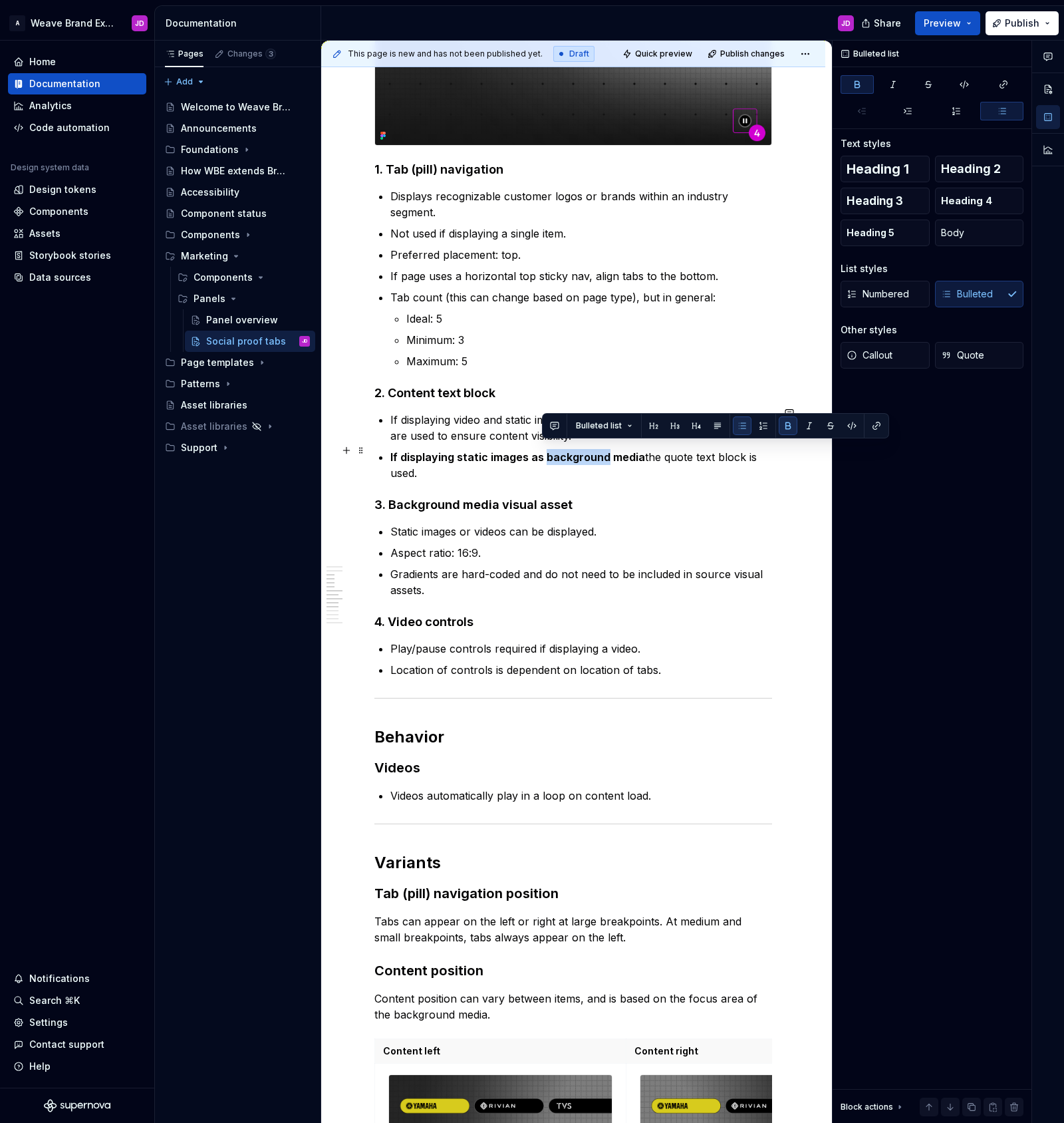
click at [552, 451] on strong "If displaying static images as background media" at bounding box center [518, 457] width 255 height 13
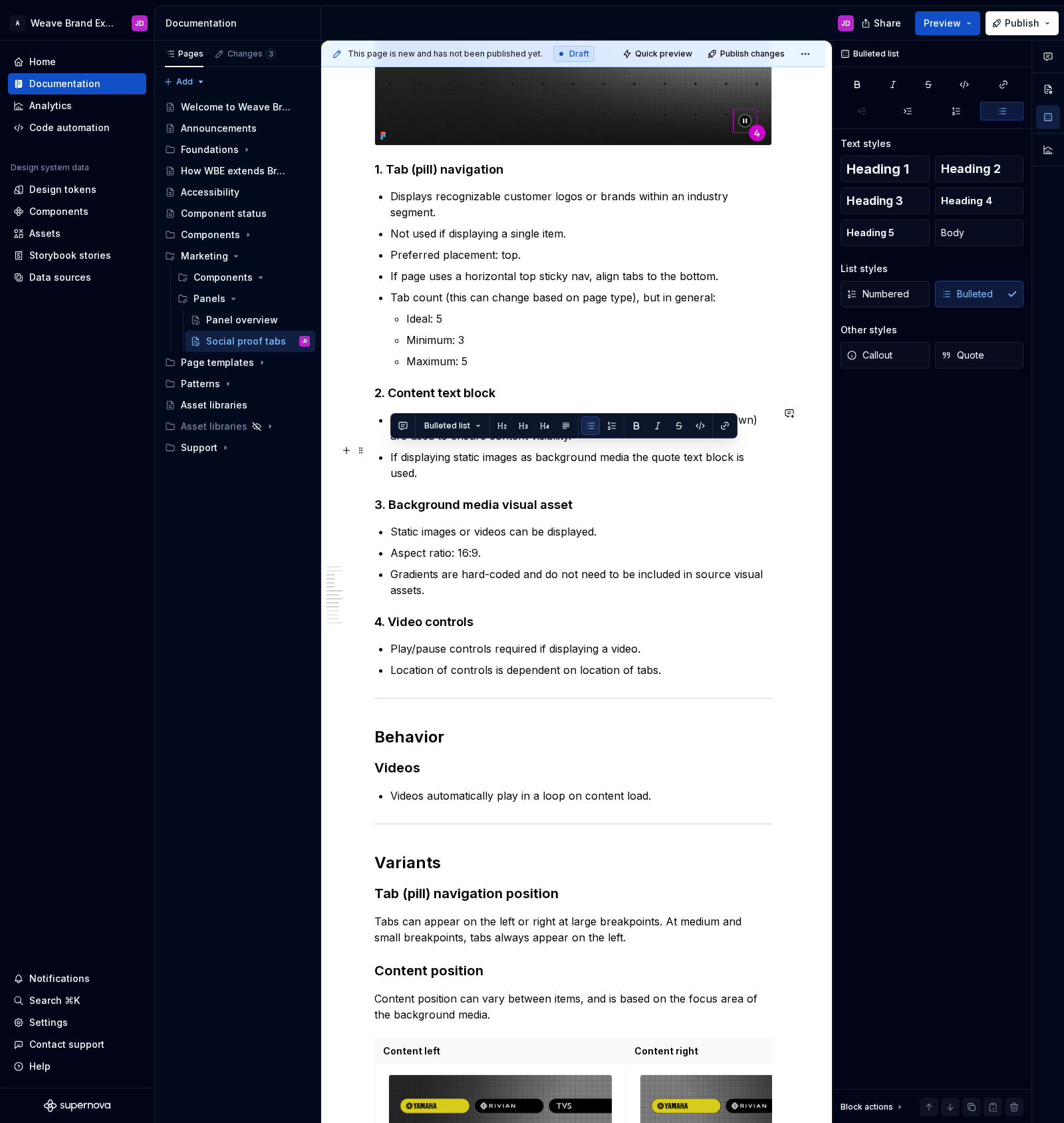
click at [608, 469] on p "If displaying static images as background media the quote text block is used." at bounding box center [581, 465] width 382 height 32
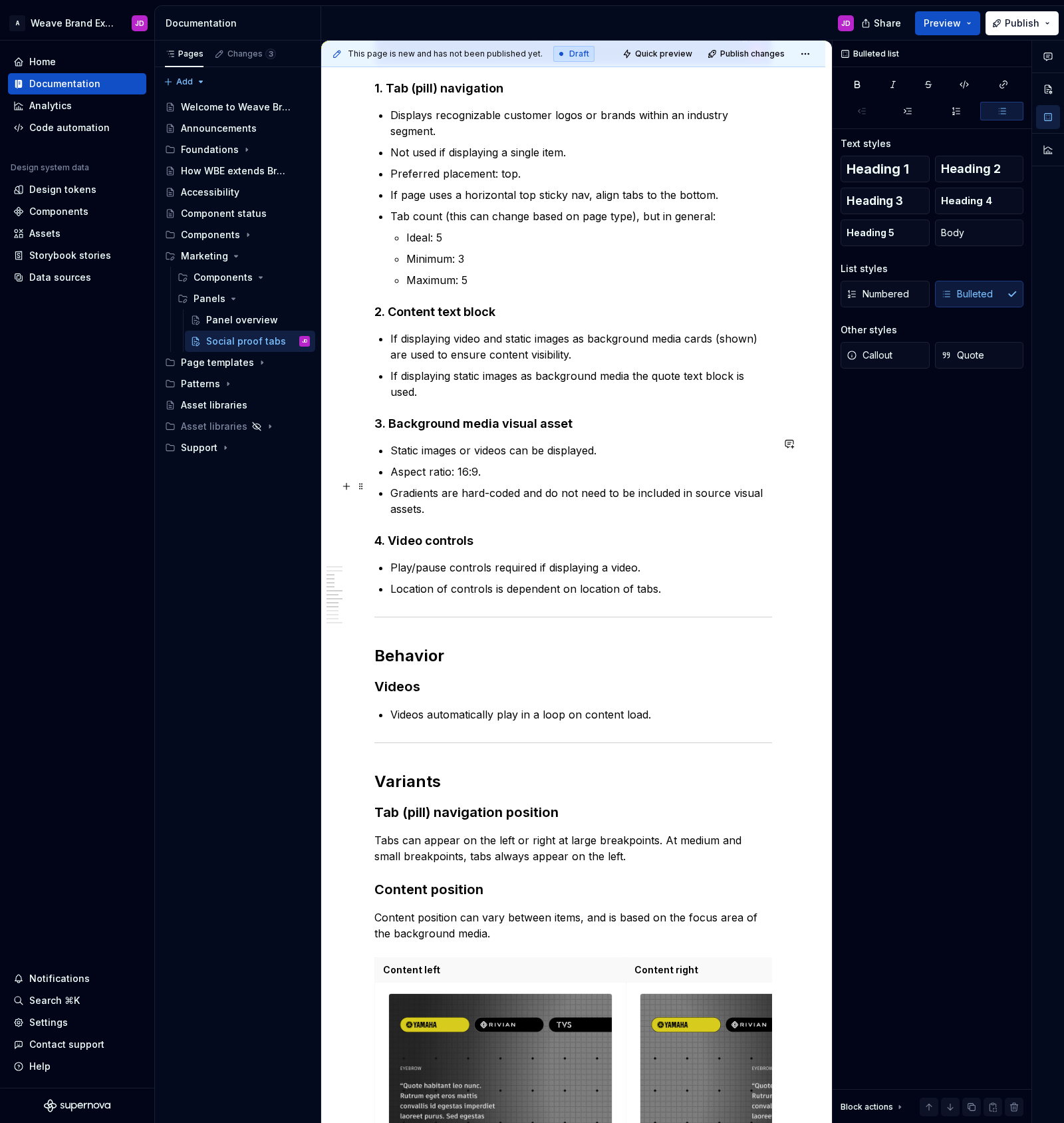
scroll to position [1264, 0]
click at [654, 371] on p "If displaying static images as background media the quote text block is used." at bounding box center [581, 384] width 382 height 32
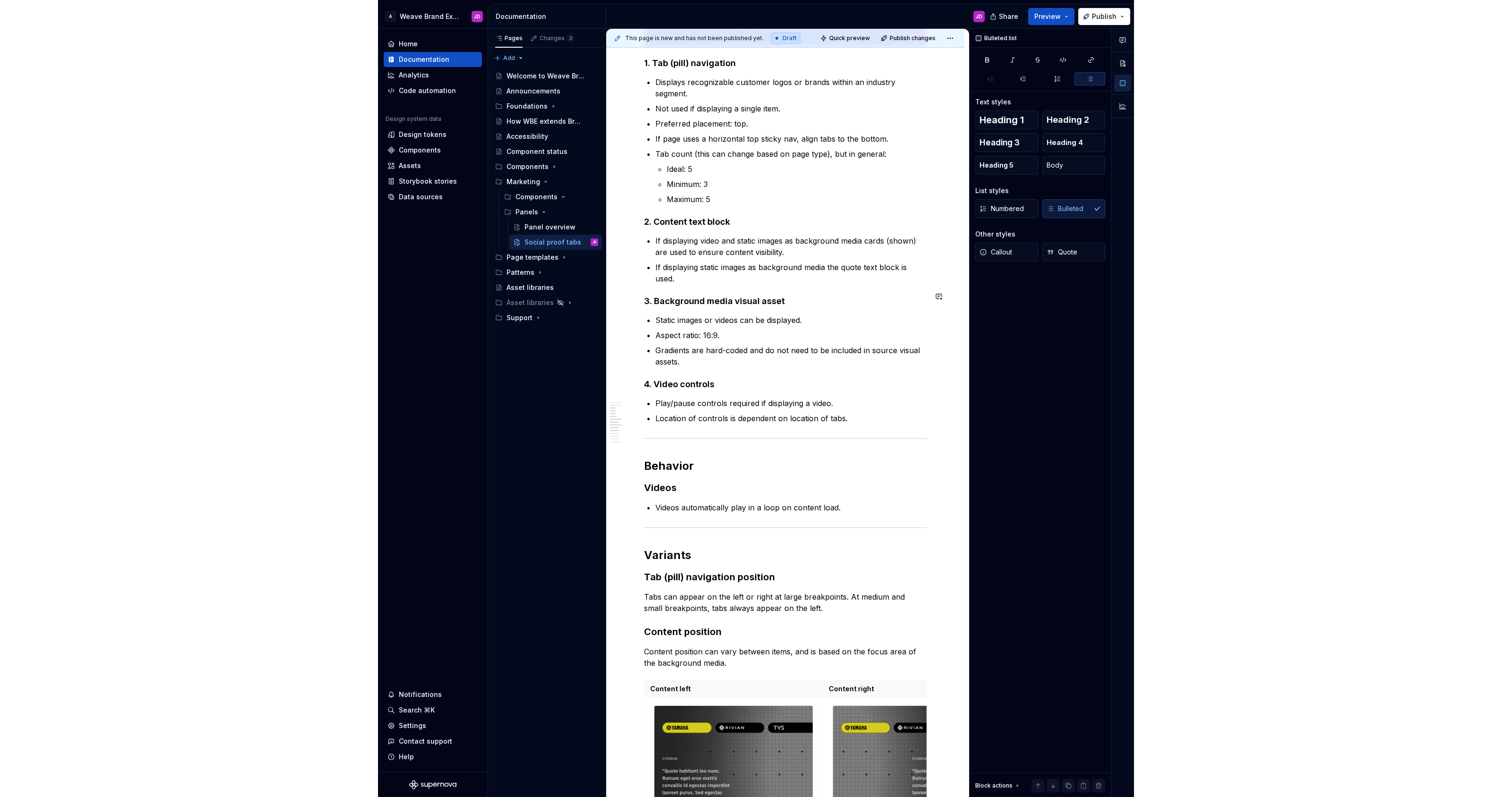
scroll to position [878, 0]
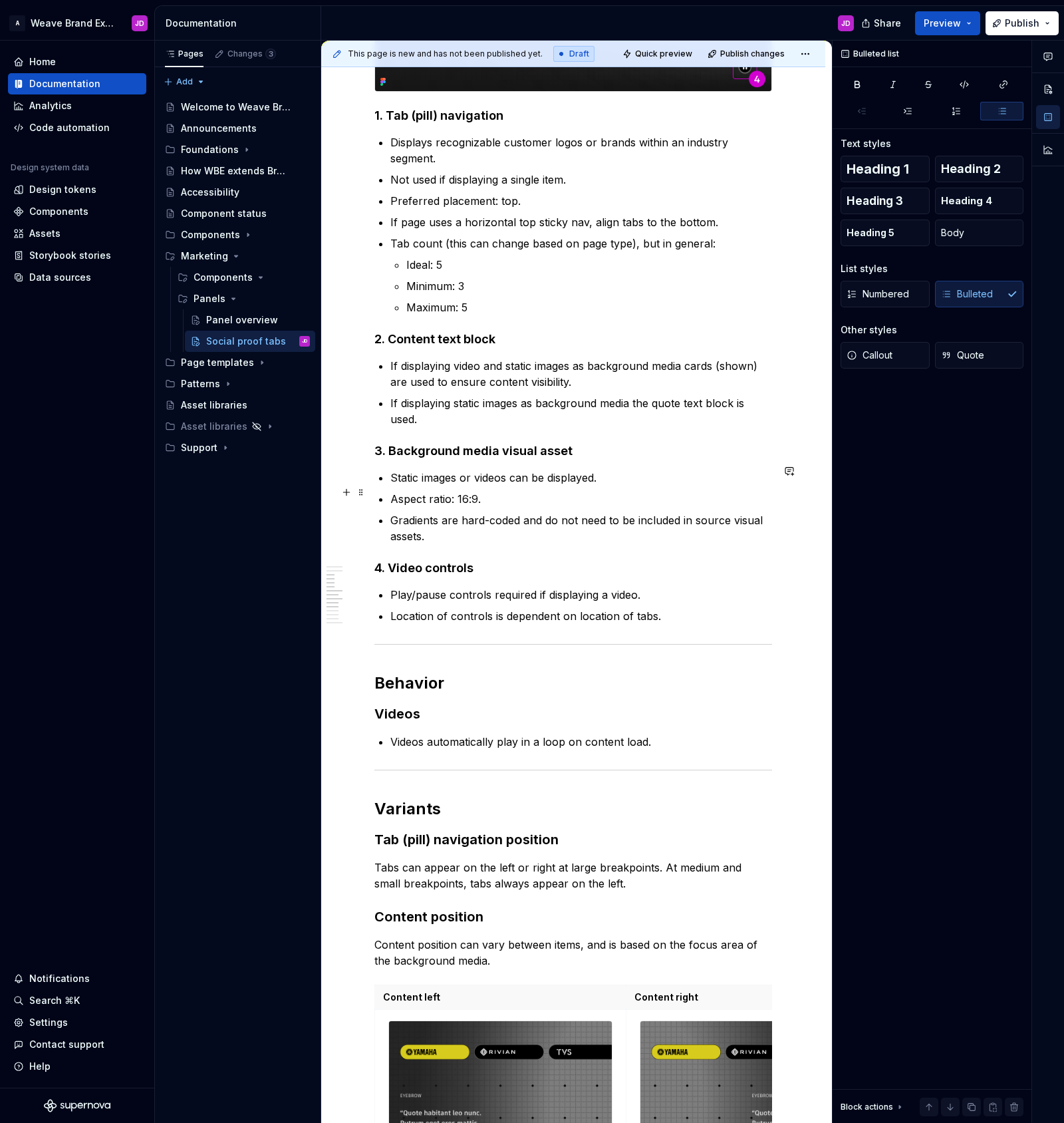
drag, startPoint x: 391, startPoint y: 493, endPoint x: 472, endPoint y: 500, distance: 81.3
click at [391, 493] on p "Aspect ratio: 16:9." at bounding box center [581, 499] width 382 height 16
click at [476, 470] on p "Static images or videos can be displayed." at bounding box center [581, 477] width 382 height 16
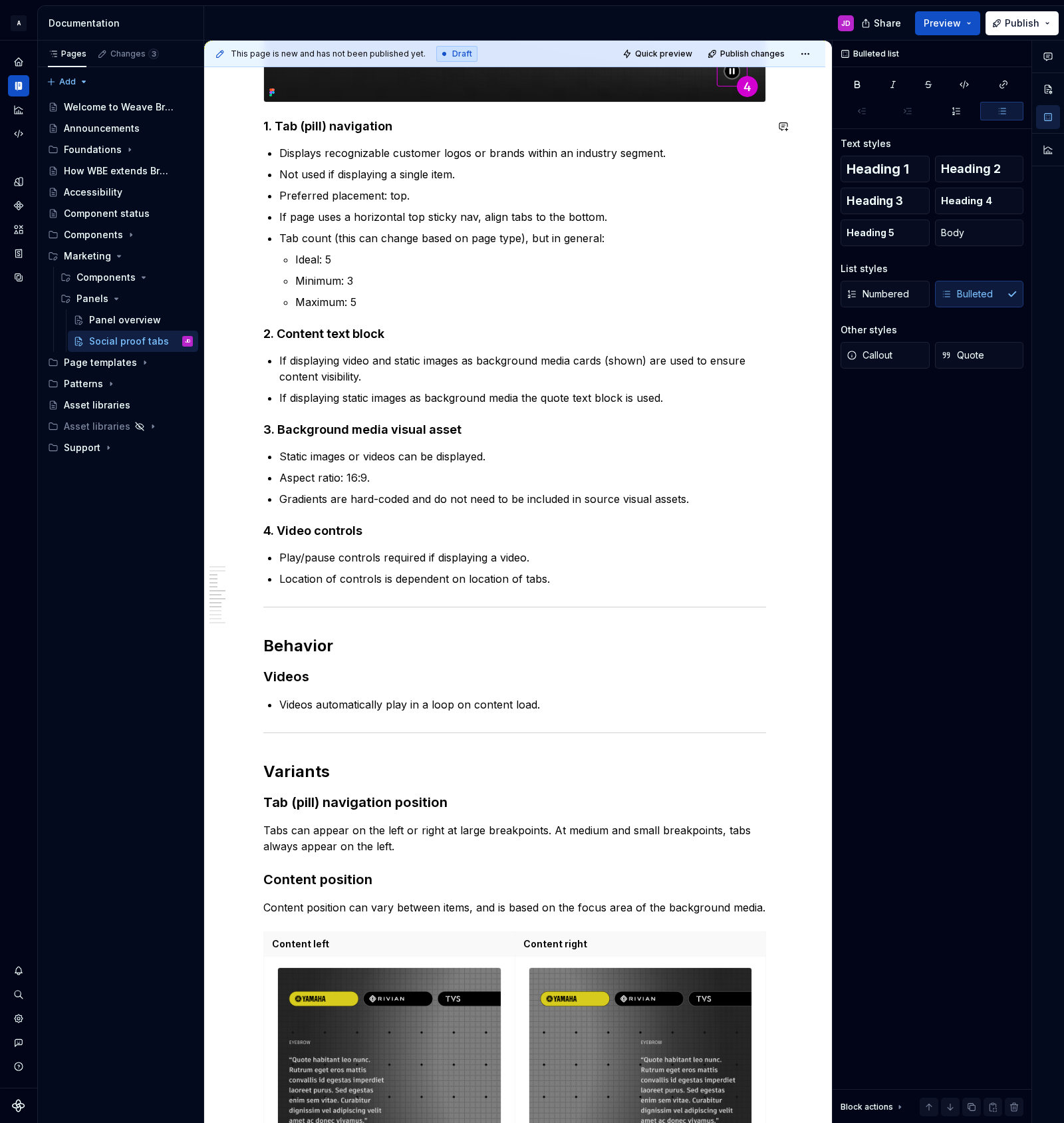
scroll to position [1362, 0]
type textarea "*"
